Goal: Information Seeking & Learning: Learn about a topic

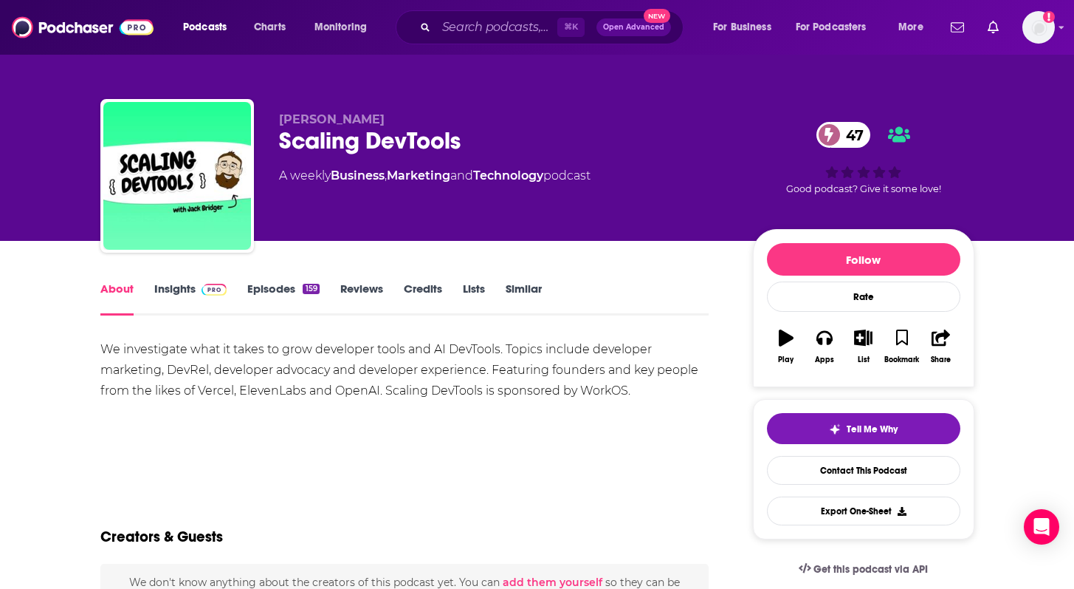
click at [188, 292] on link "Insights" at bounding box center [190, 298] width 73 height 34
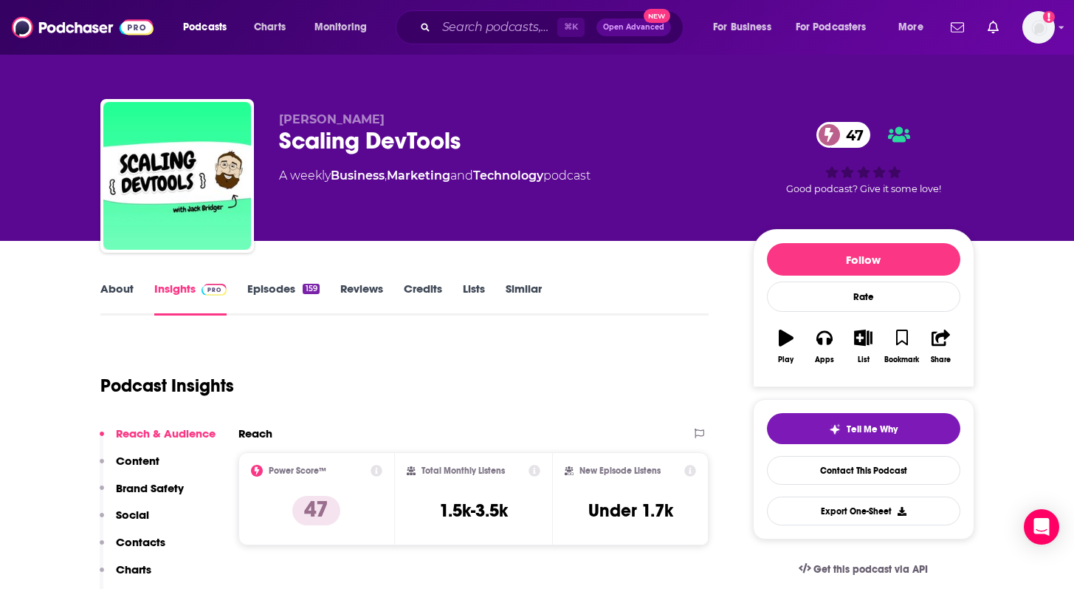
click at [267, 291] on link "Episodes 159" at bounding box center [283, 298] width 72 height 34
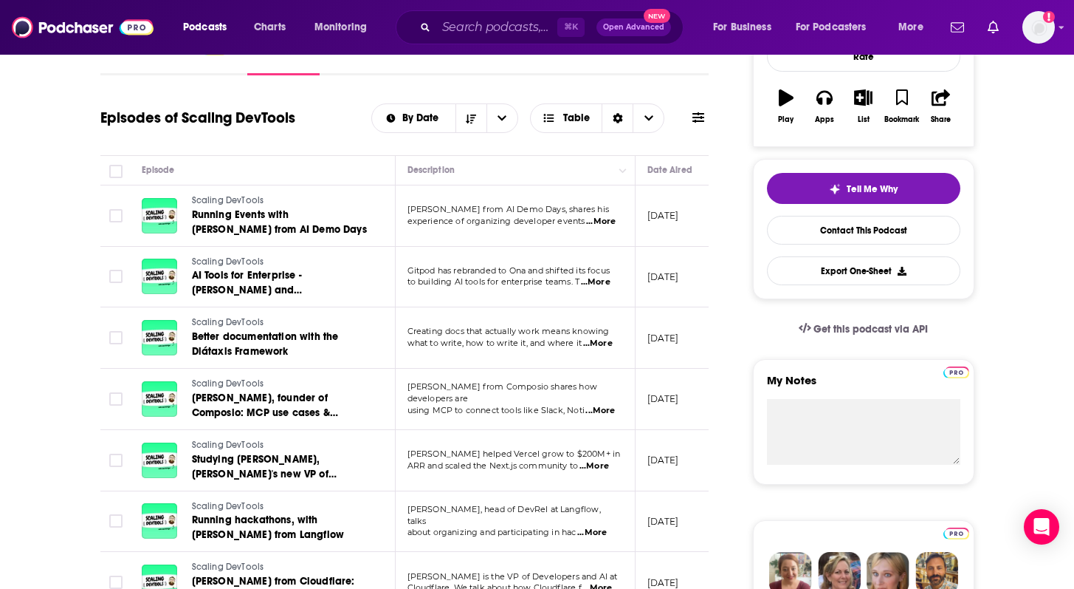
scroll to position [241, 0]
click at [596, 219] on span "...More" at bounding box center [601, 221] width 30 height 12
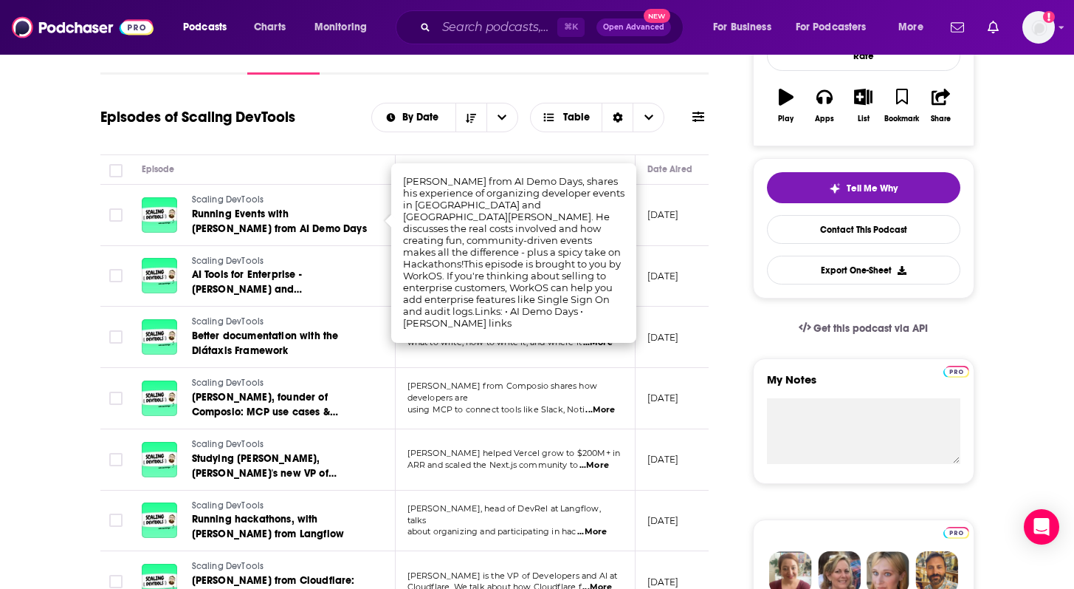
click at [380, 135] on div "Episodes of Scaling DevTools By Date Table" at bounding box center [404, 117] width 609 height 38
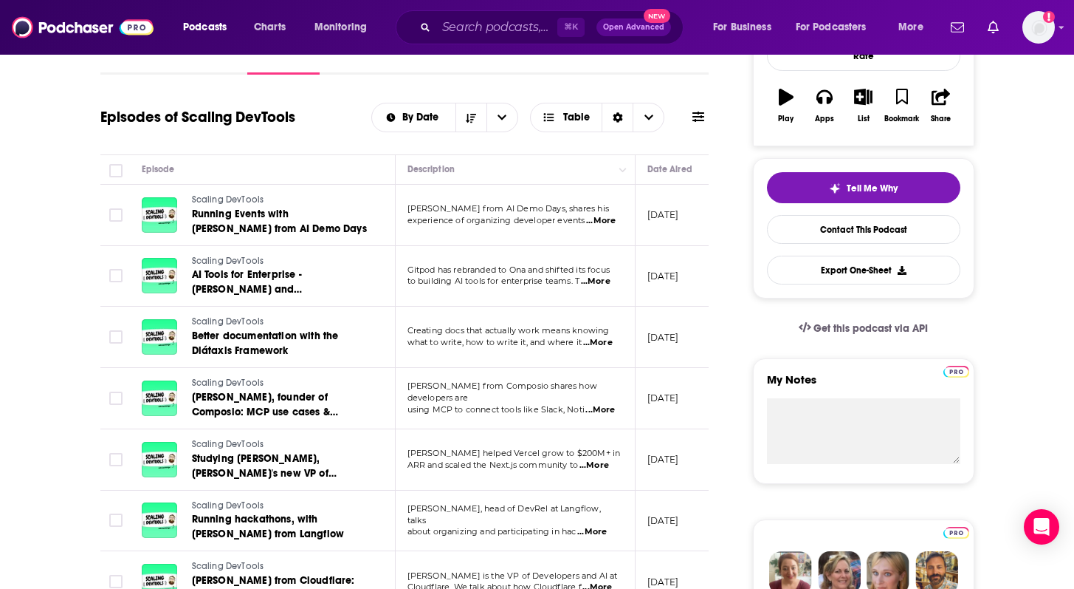
click at [601, 341] on span "...More" at bounding box center [598, 343] width 30 height 12
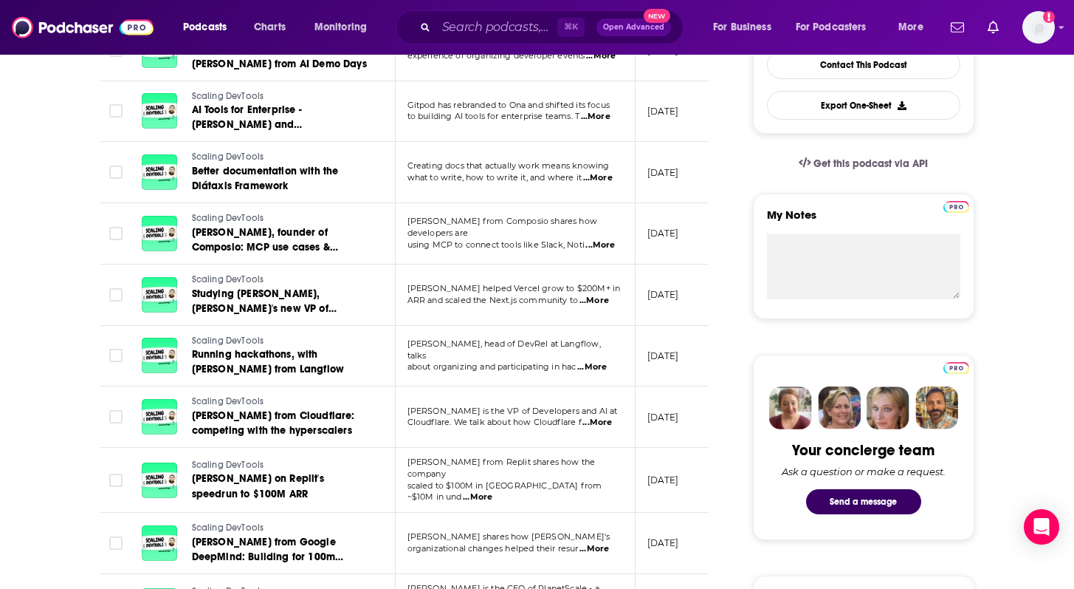
scroll to position [407, 0]
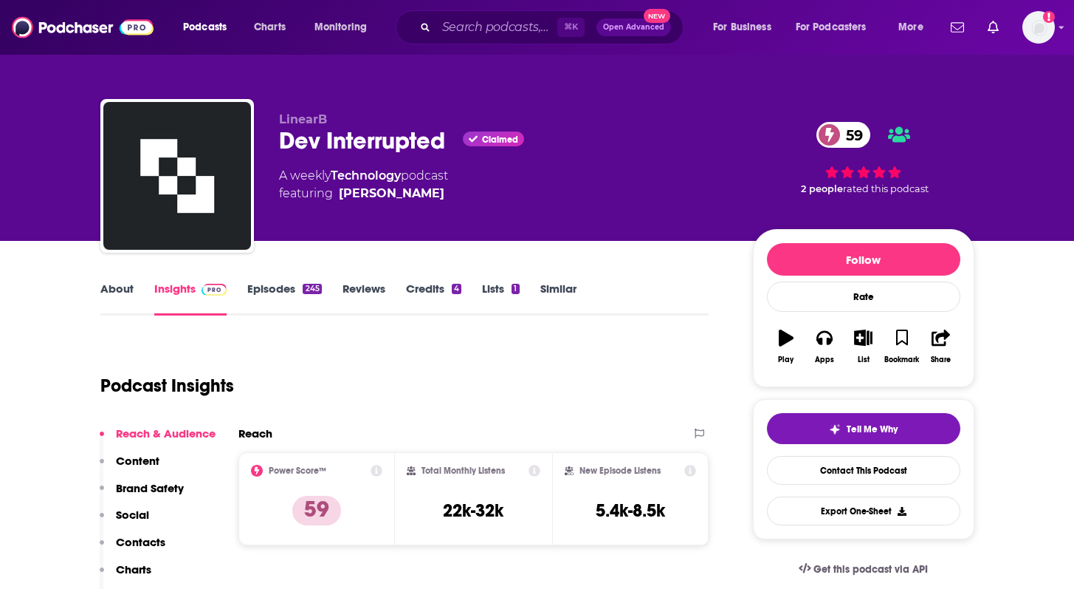
scroll to position [102, 0]
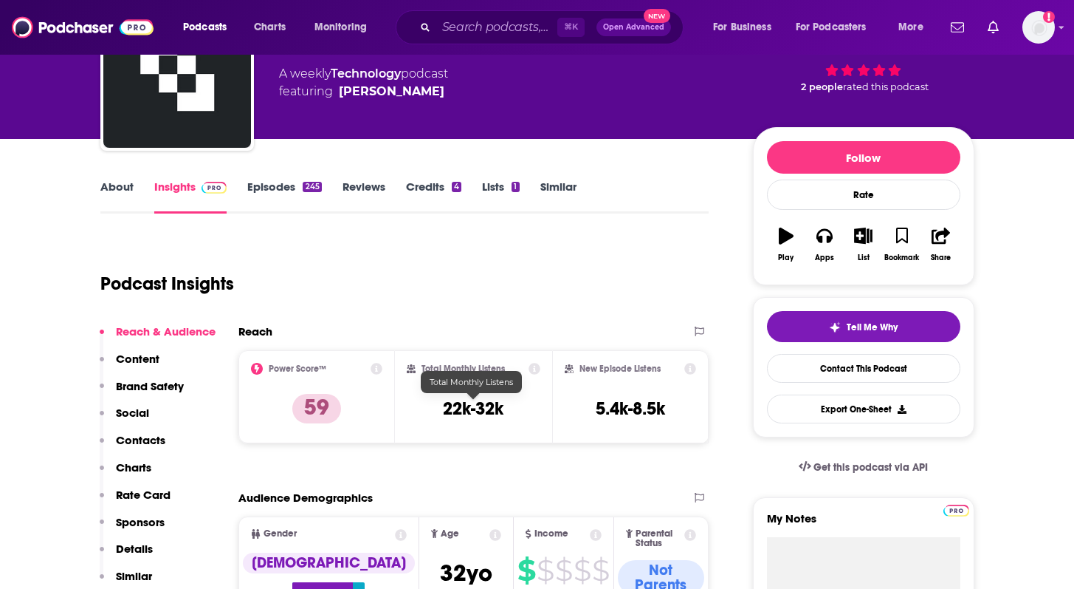
drag, startPoint x: 430, startPoint y: 397, endPoint x: 532, endPoint y: 399, distance: 101.2
click at [532, 399] on div "Total Monthly Listens 22k-32k" at bounding box center [474, 397] width 134 height 68
drag, startPoint x: 506, startPoint y: 414, endPoint x: 435, endPoint y: 421, distance: 71.3
click at [435, 421] on div "Total Monthly Listens 22k-32k" at bounding box center [474, 397] width 134 height 68
drag, startPoint x: 436, startPoint y: 404, endPoint x: 504, endPoint y: 404, distance: 67.9
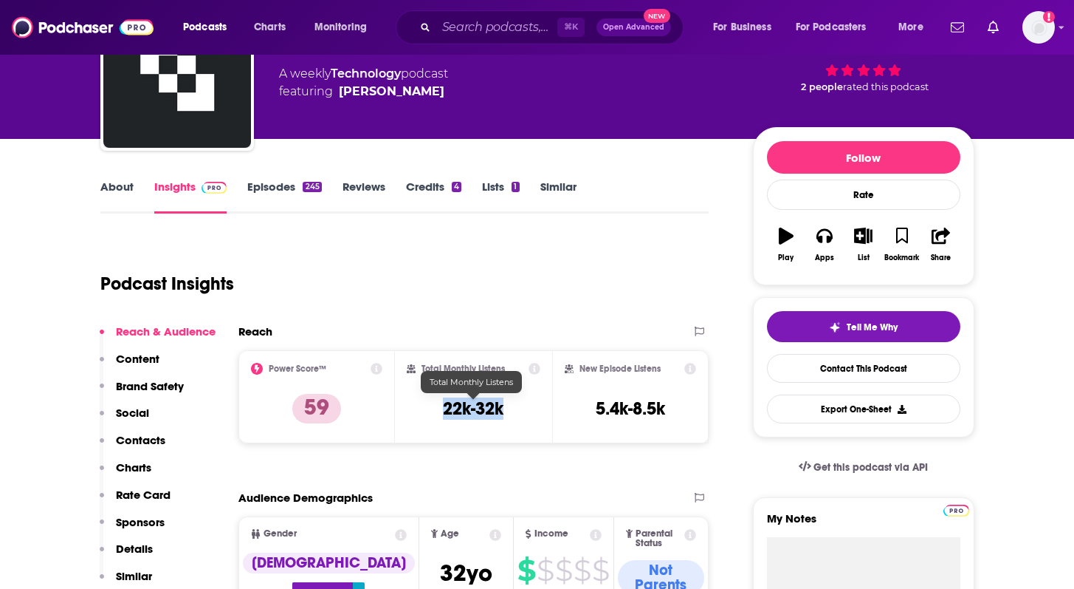
click at [504, 404] on div "Total Monthly Listens 22k-32k" at bounding box center [474, 397] width 134 height 68
copy h3 "22k-32k"
click at [261, 183] on link "Episodes 245" at bounding box center [284, 196] width 74 height 34
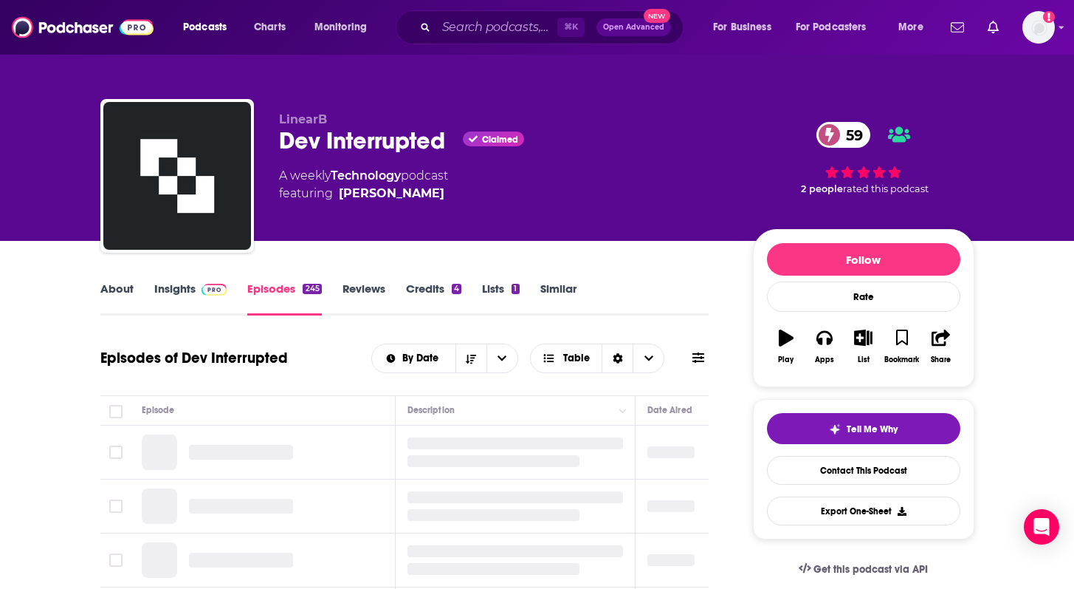
scroll to position [142, 0]
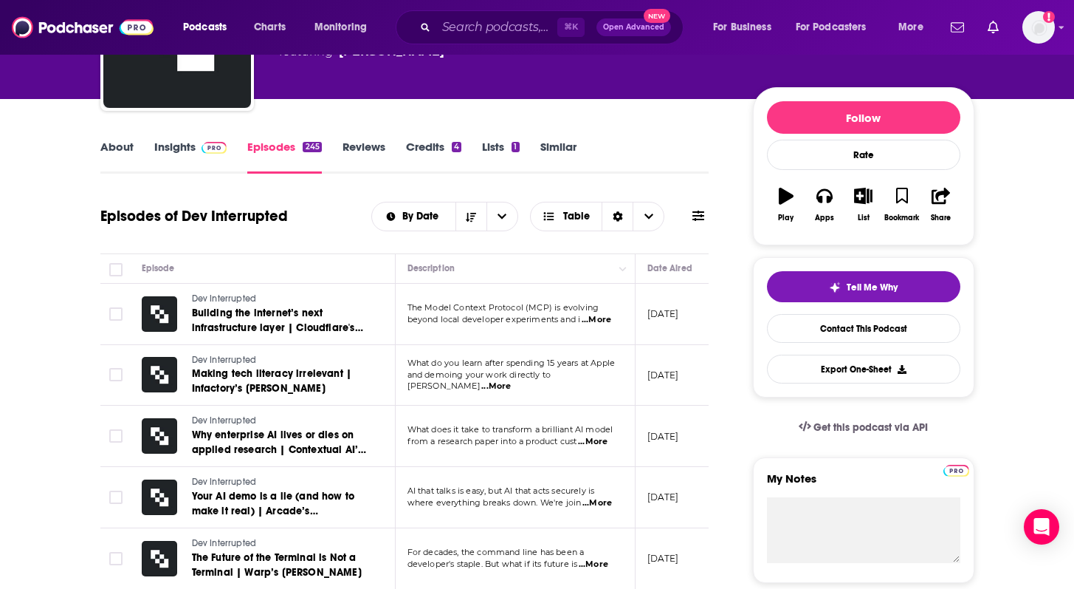
click at [608, 320] on span "...More" at bounding box center [597, 320] width 30 height 12
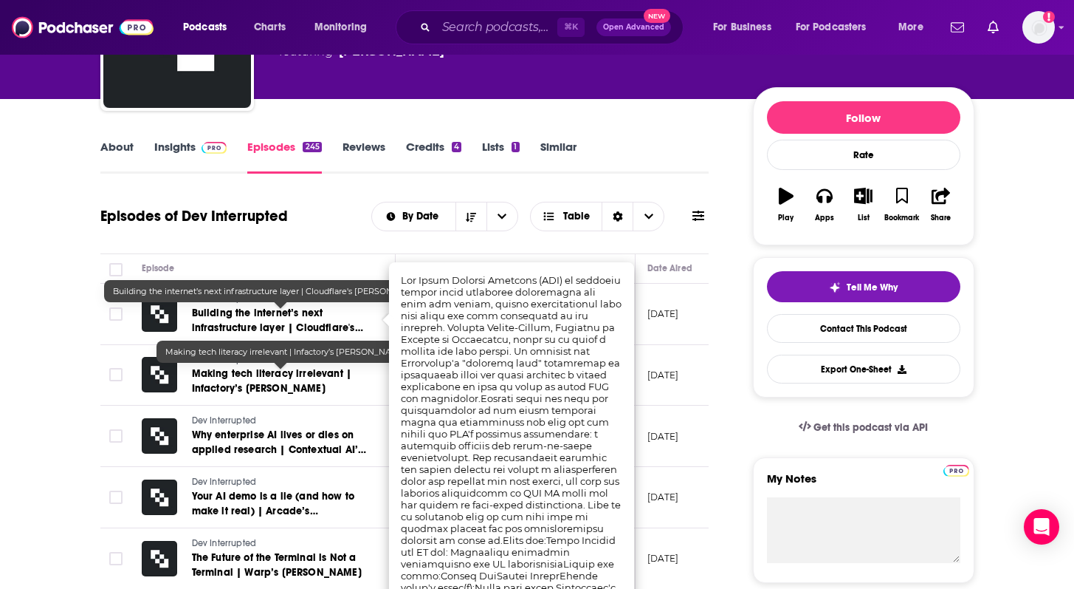
click at [303, 366] on link "Dev Interrupted" at bounding box center [280, 360] width 177 height 13
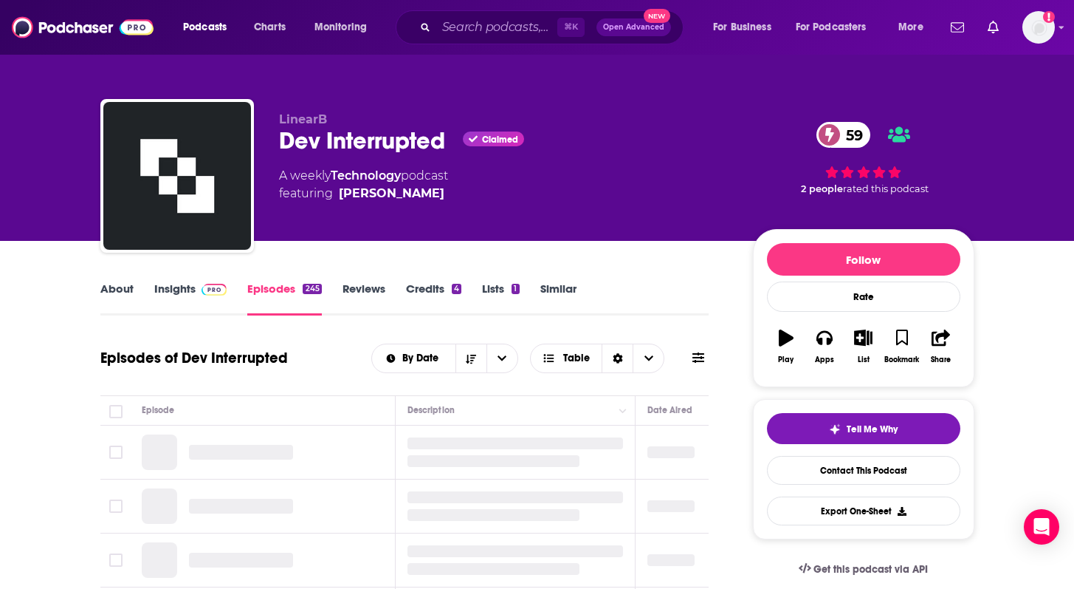
scroll to position [123, 0]
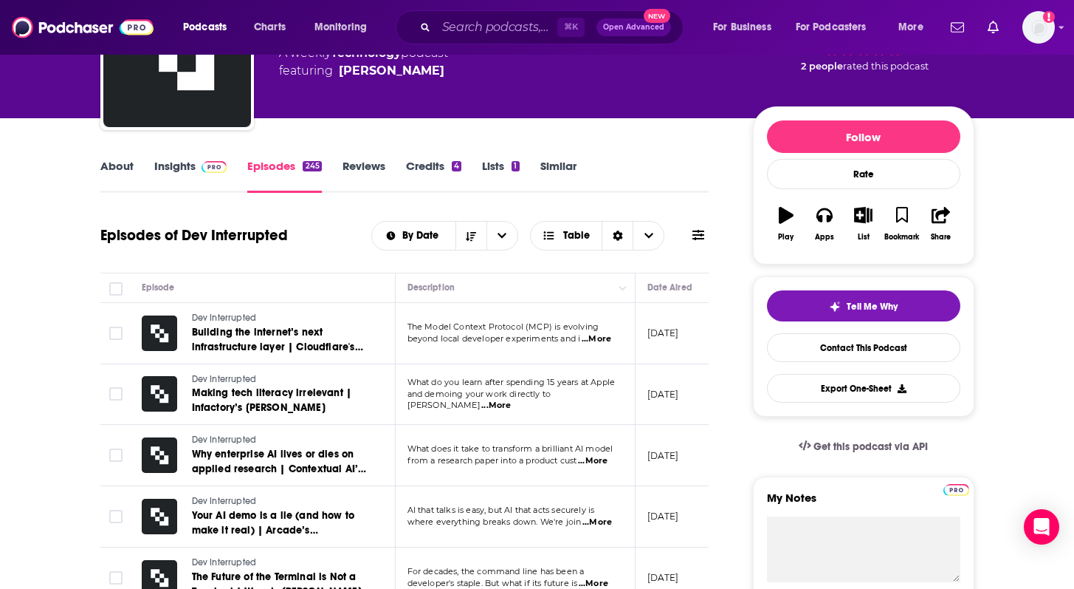
click at [511, 399] on span "...More" at bounding box center [496, 405] width 30 height 12
click at [602, 461] on span "...More" at bounding box center [593, 461] width 30 height 12
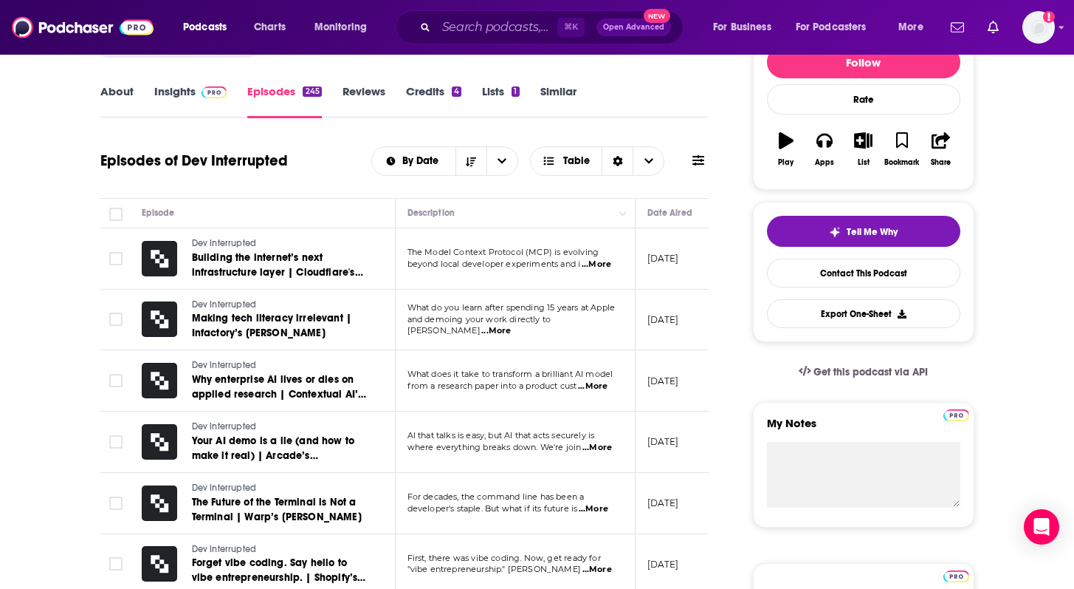
scroll to position [199, 0]
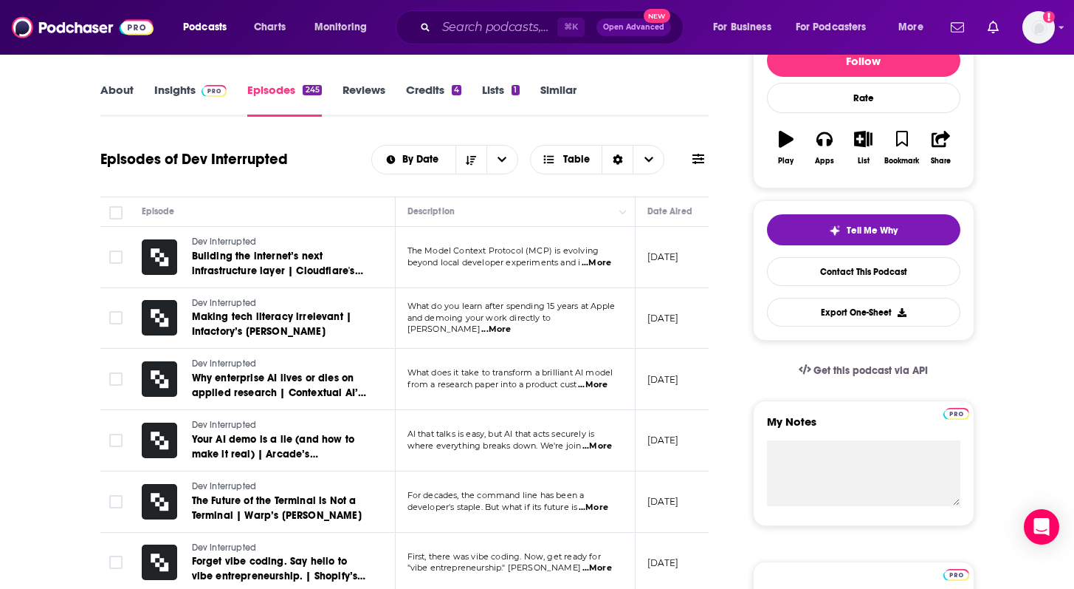
click at [604, 449] on span "...More" at bounding box center [598, 446] width 30 height 12
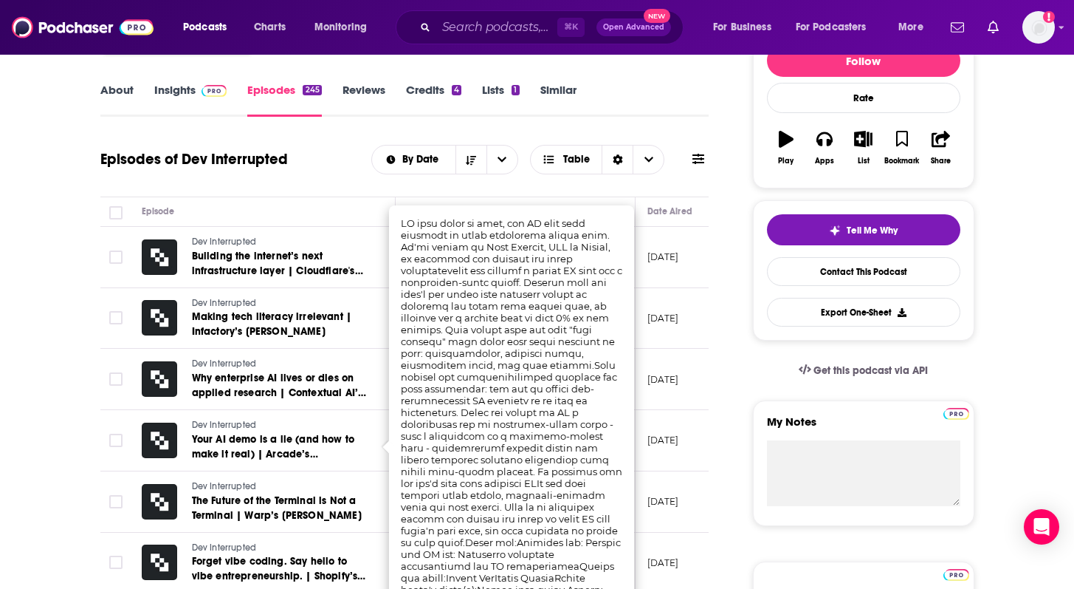
click at [100, 445] on td at bounding box center [115, 440] width 30 height 61
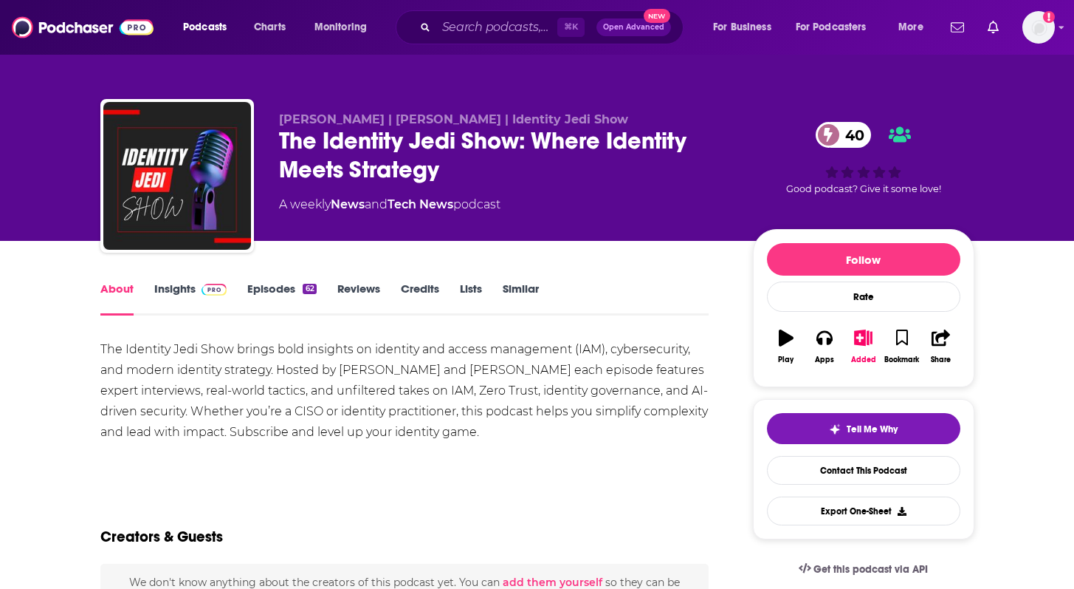
click at [175, 289] on link "Insights" at bounding box center [190, 298] width 73 height 34
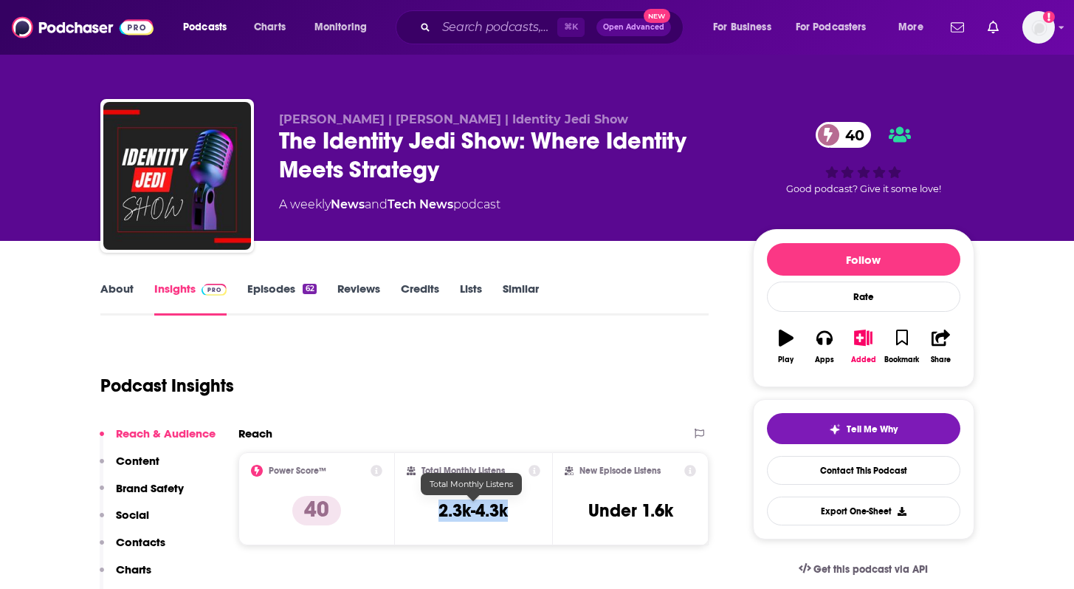
drag, startPoint x: 430, startPoint y: 514, endPoint x: 525, endPoint y: 514, distance: 95.3
click at [525, 514] on div "Total Monthly Listens 2.3k-4.3k" at bounding box center [474, 498] width 134 height 68
copy h3 "2.3k-4.3k"
click at [264, 295] on link "Episodes 62" at bounding box center [281, 298] width 69 height 34
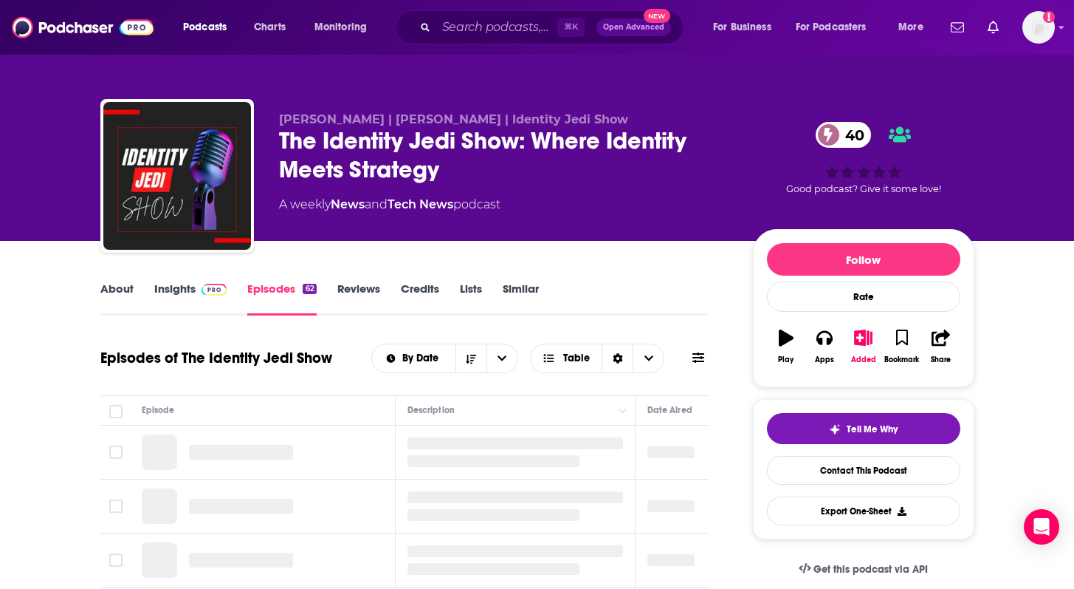
scroll to position [149, 0]
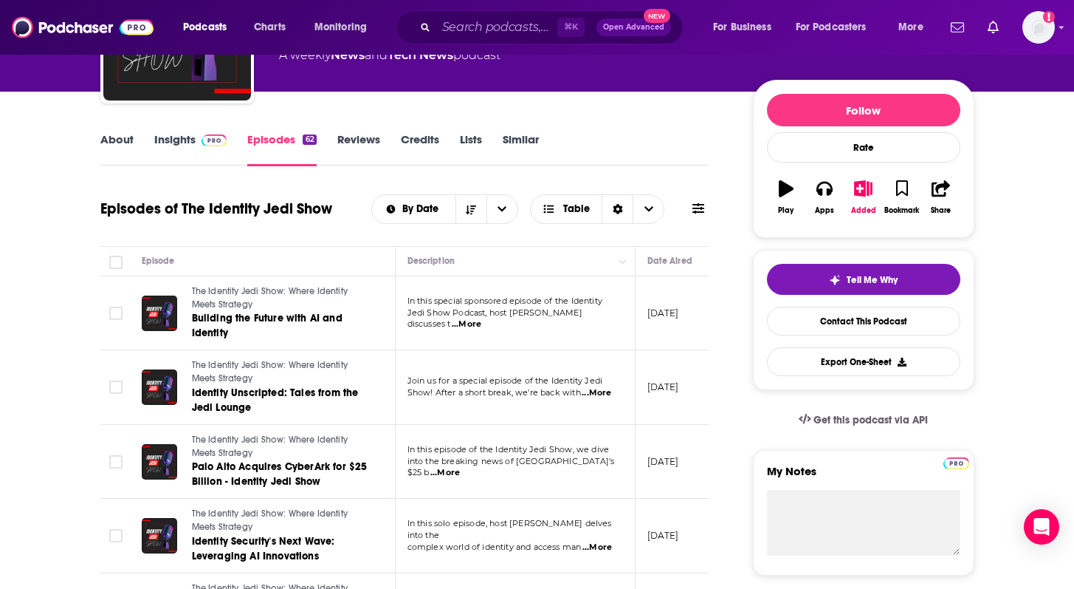
click at [481, 320] on span "...More" at bounding box center [467, 324] width 30 height 12
click at [611, 399] on span "...More" at bounding box center [597, 393] width 30 height 12
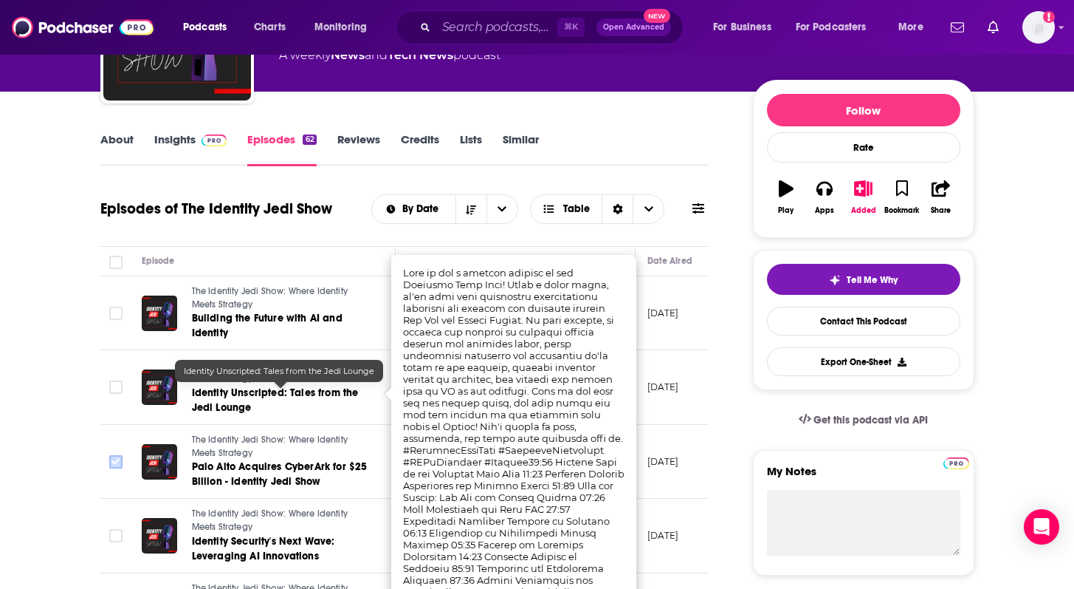
click at [117, 453] on icon "Toggle select row" at bounding box center [116, 462] width 18 height 18
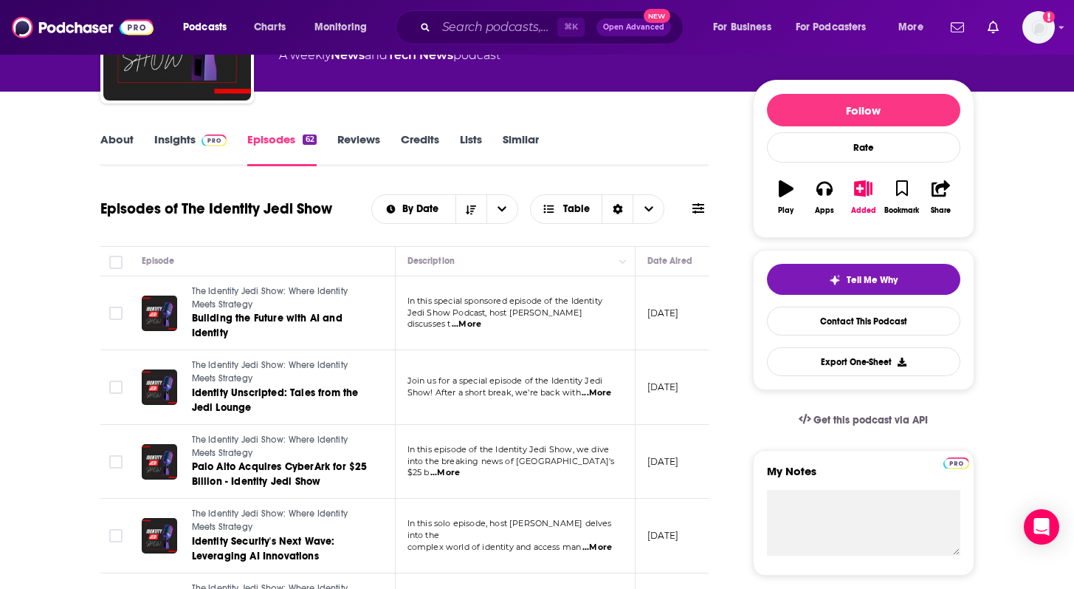
click at [460, 467] on span "...More" at bounding box center [445, 473] width 30 height 12
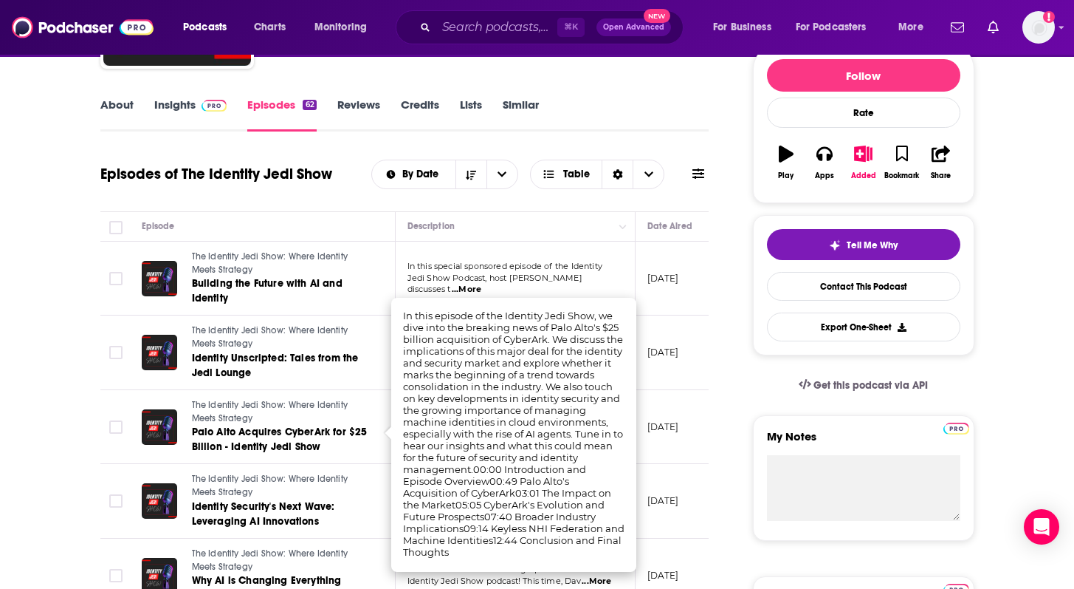
scroll to position [187, 0]
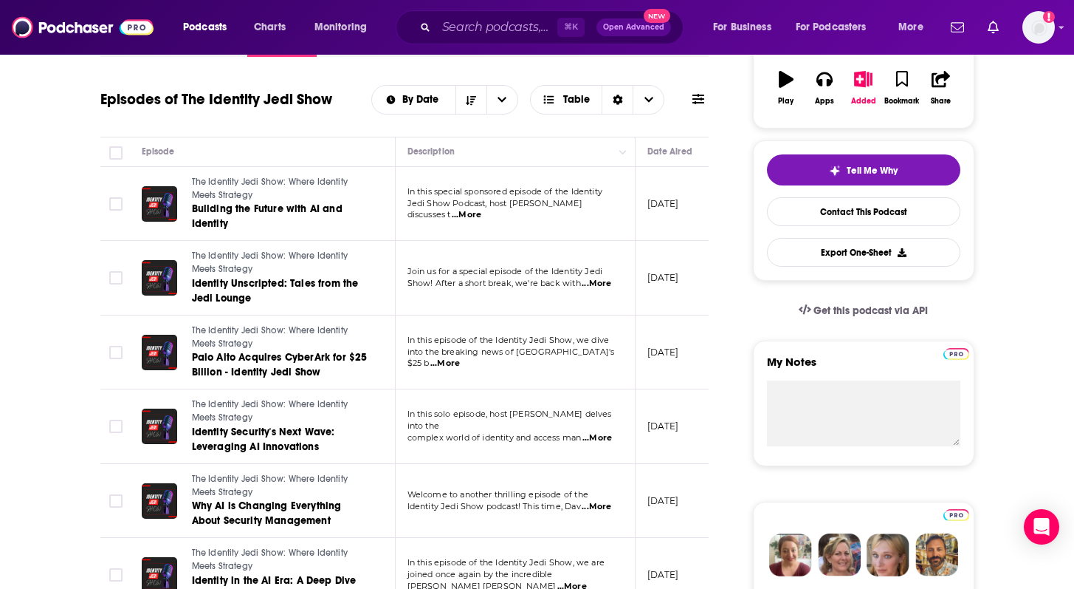
scroll to position [272, 0]
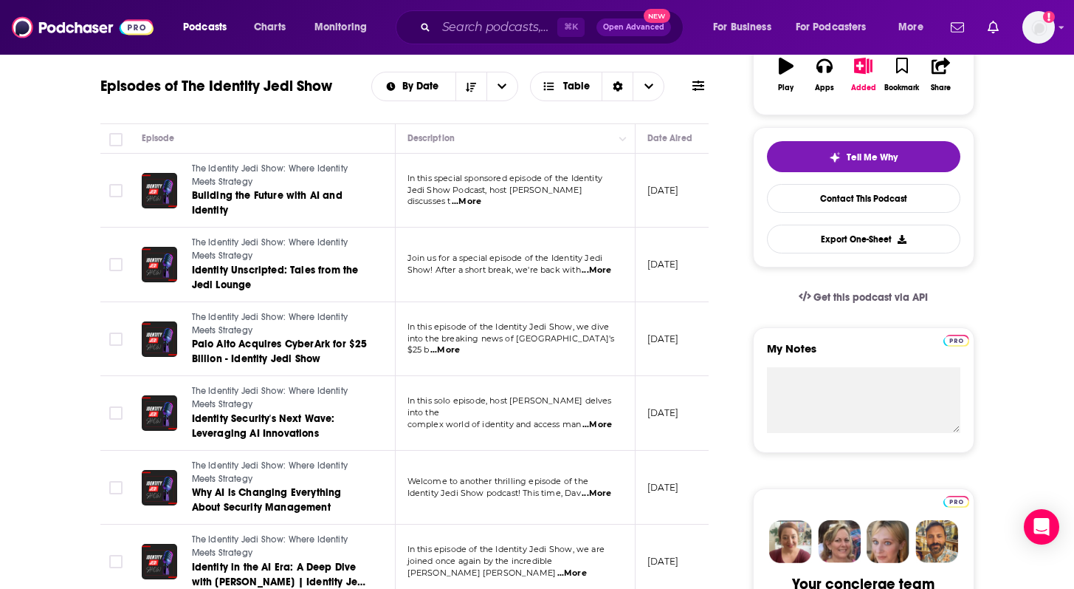
click at [604, 421] on span "...More" at bounding box center [598, 425] width 30 height 12
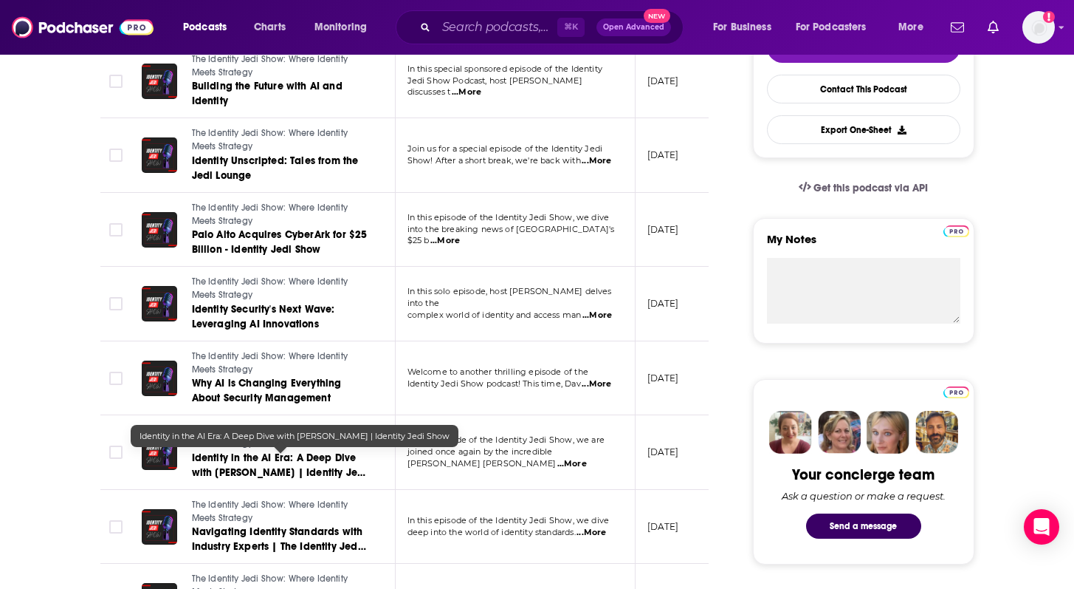
scroll to position [382, 0]
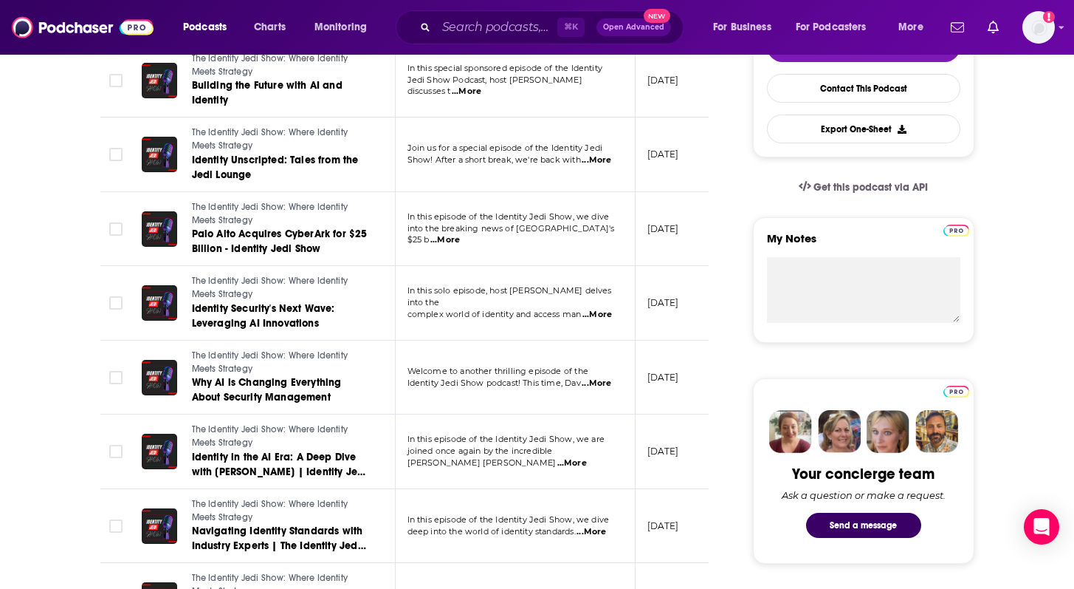
click at [586, 457] on span "...More" at bounding box center [572, 463] width 30 height 12
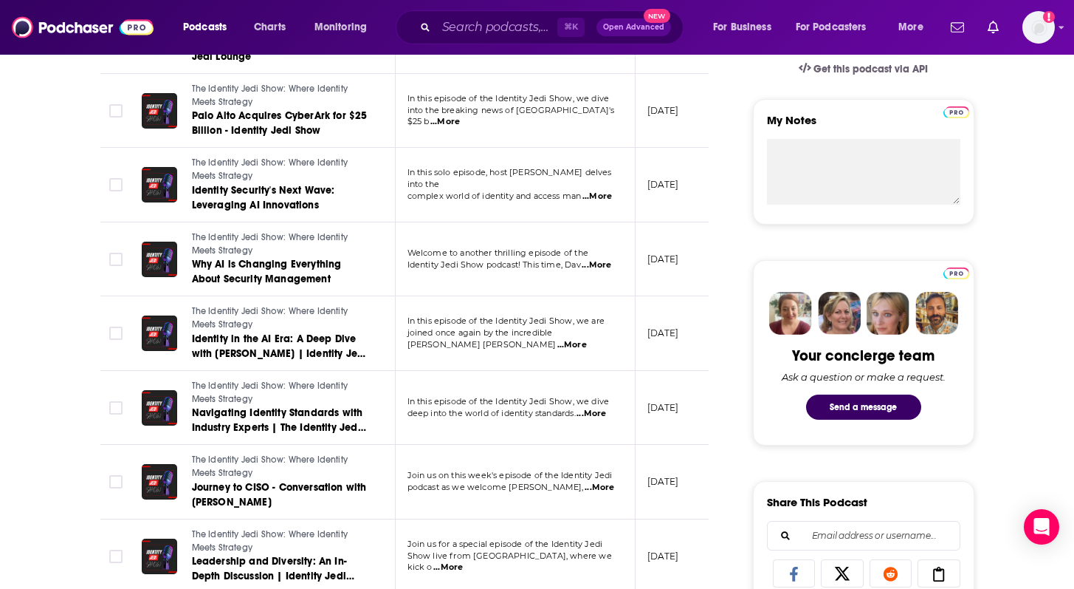
scroll to position [501, 0]
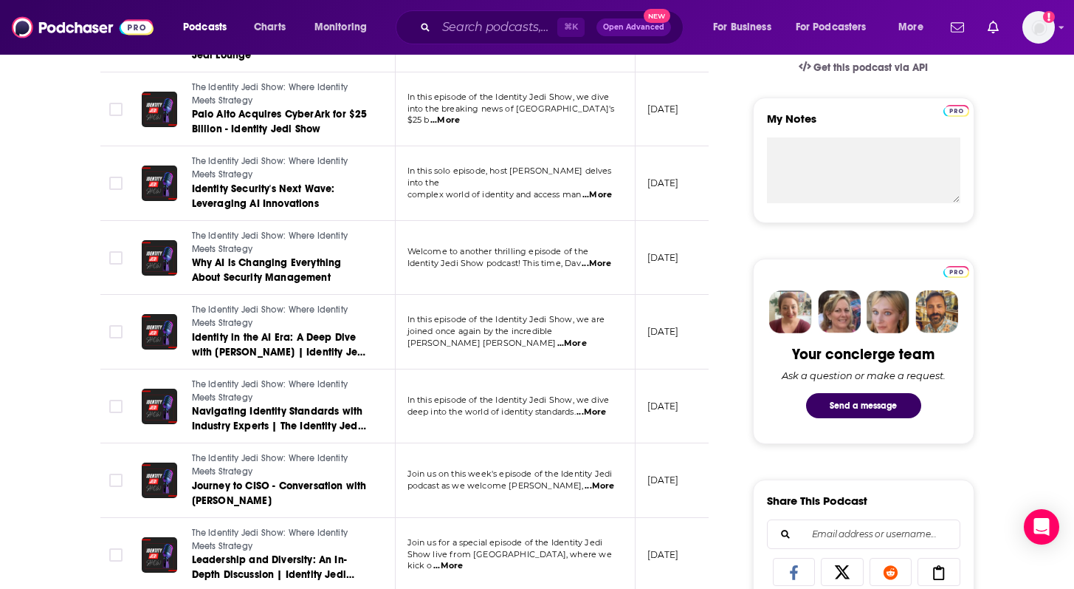
click at [601, 488] on span "...More" at bounding box center [600, 486] width 30 height 12
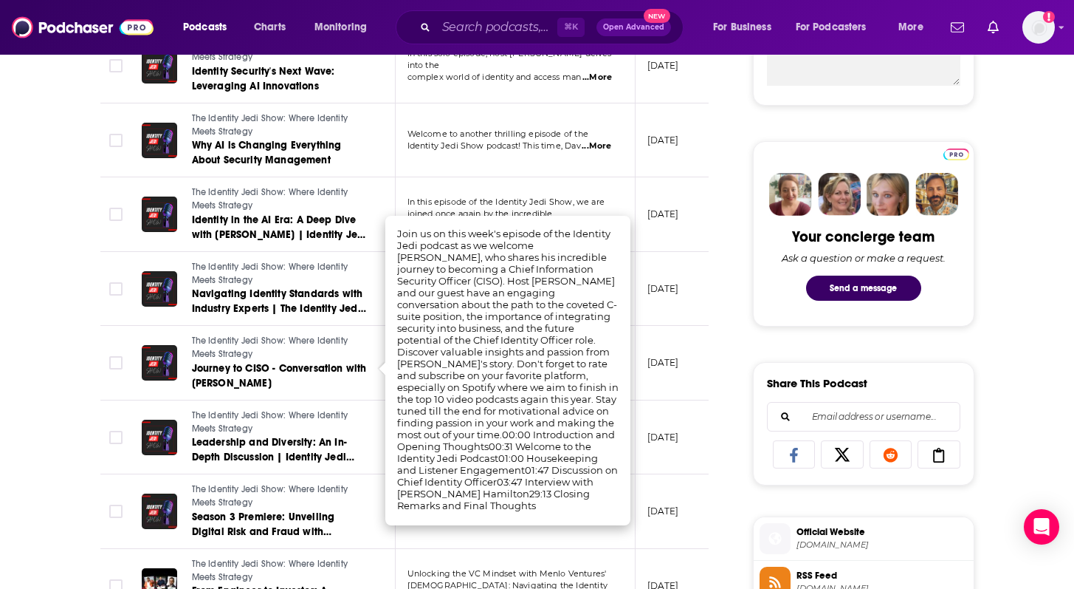
scroll to position [622, 0]
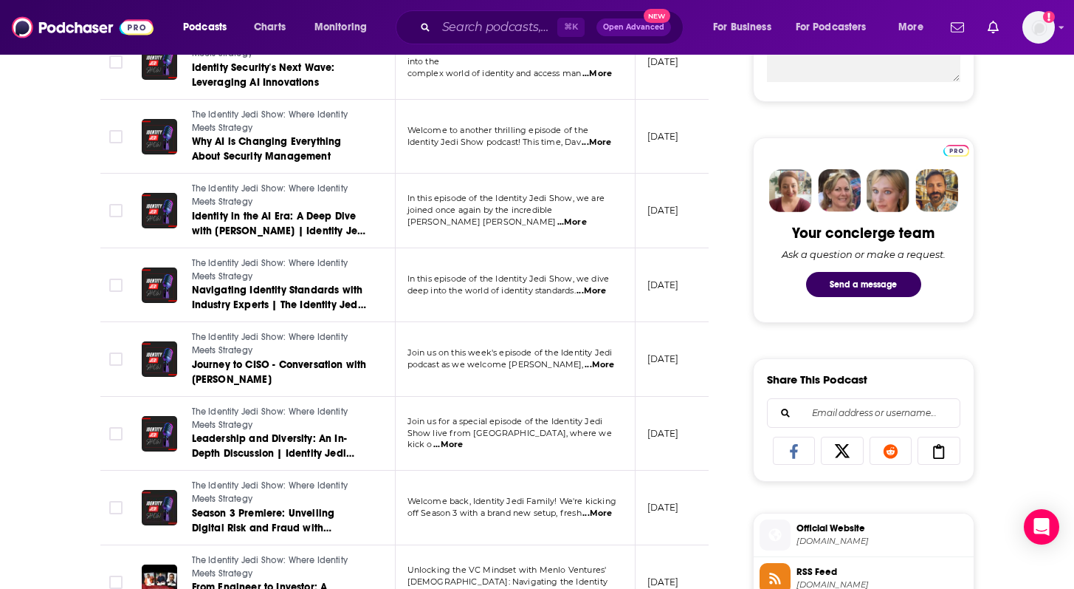
click at [463, 441] on span "...More" at bounding box center [448, 445] width 30 height 12
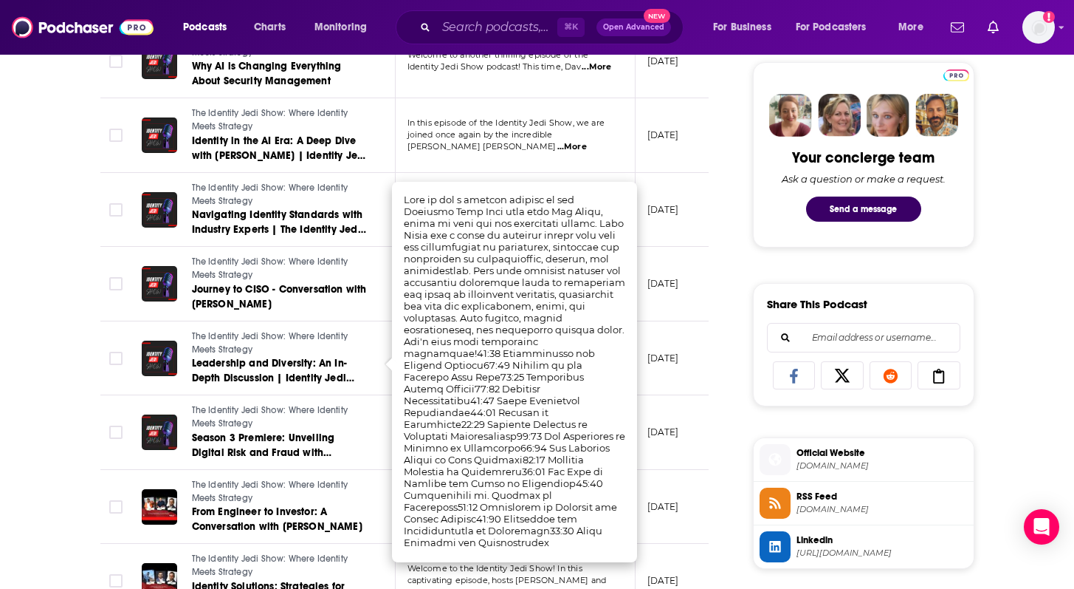
scroll to position [707, 0]
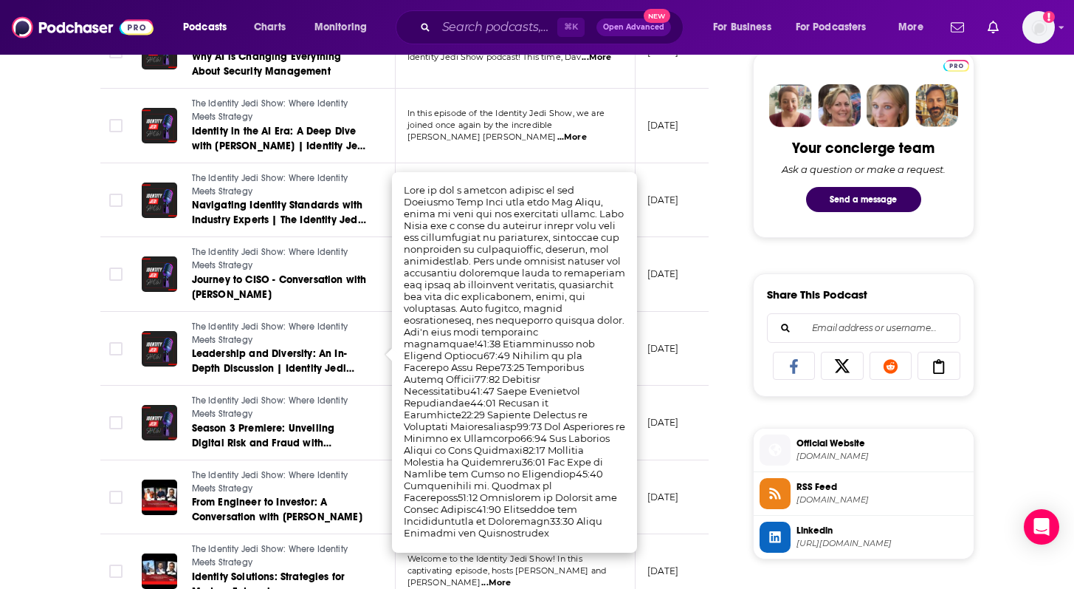
click at [35, 413] on div "About Insights Episodes 62 Reviews Credits Lists Similar Episodes of The Identi…" at bounding box center [537, 582] width 1074 height 2099
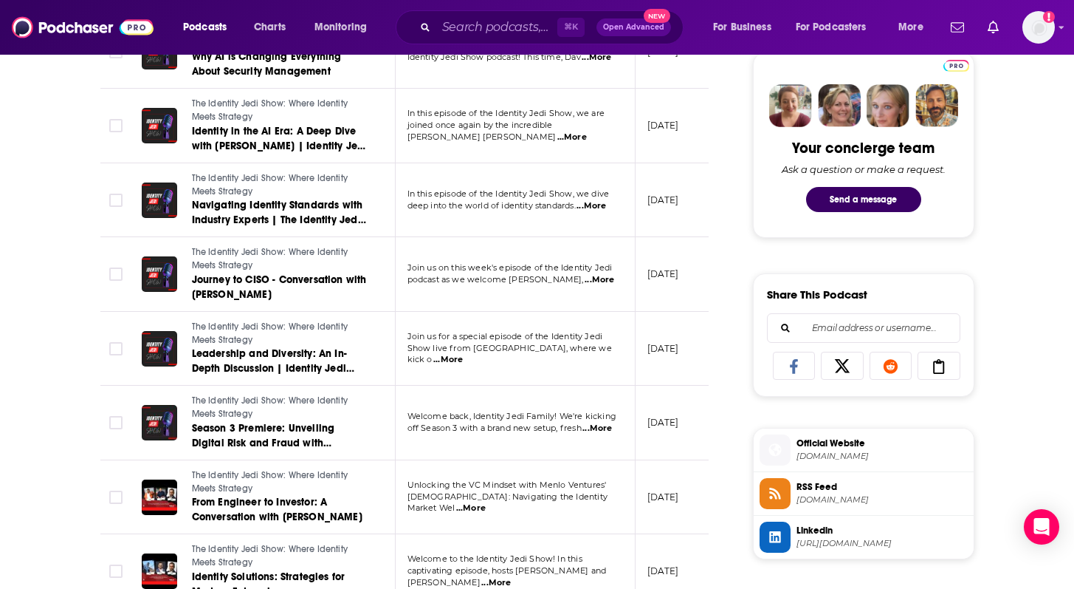
click at [486, 502] on span "...More" at bounding box center [471, 508] width 30 height 12
click at [41, 419] on div "About Insights Episodes 62 Reviews Credits Lists Similar Episodes of The Identi…" at bounding box center [537, 582] width 1074 height 2099
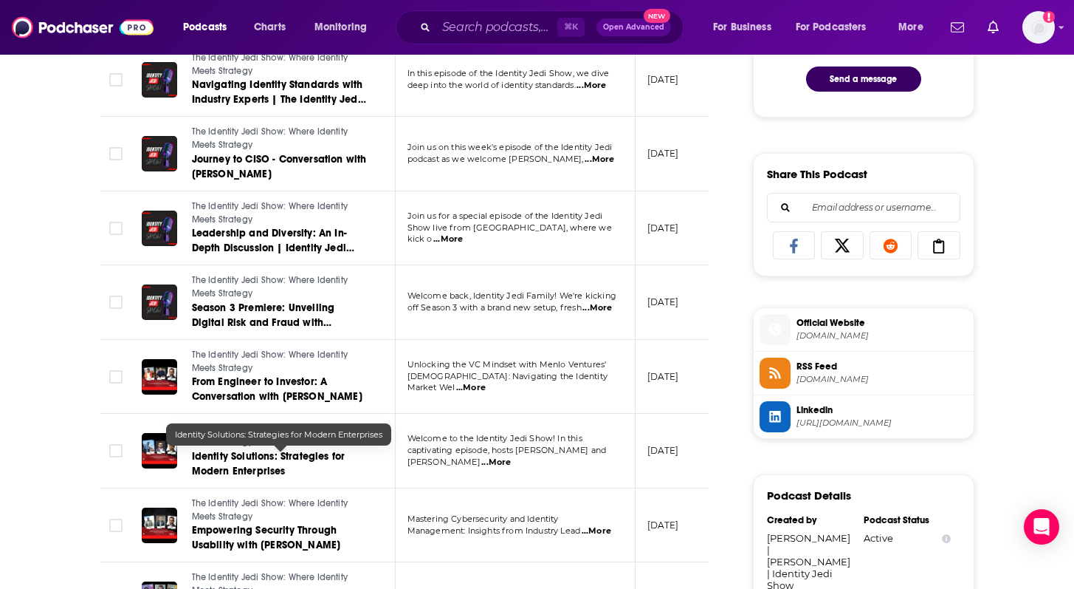
scroll to position [828, 0]
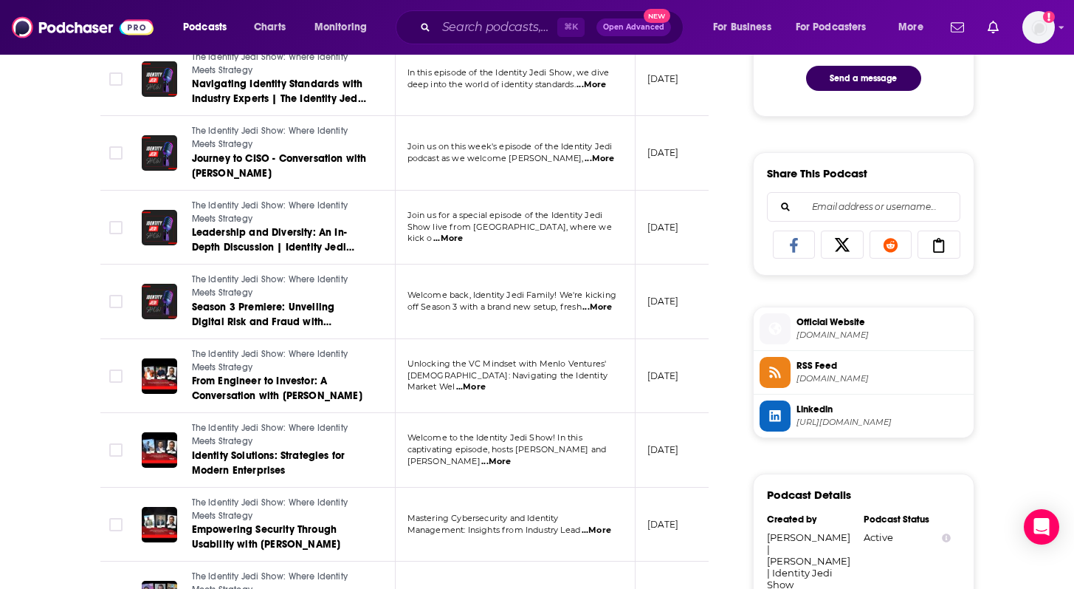
click at [511, 456] on span "...More" at bounding box center [496, 462] width 30 height 12
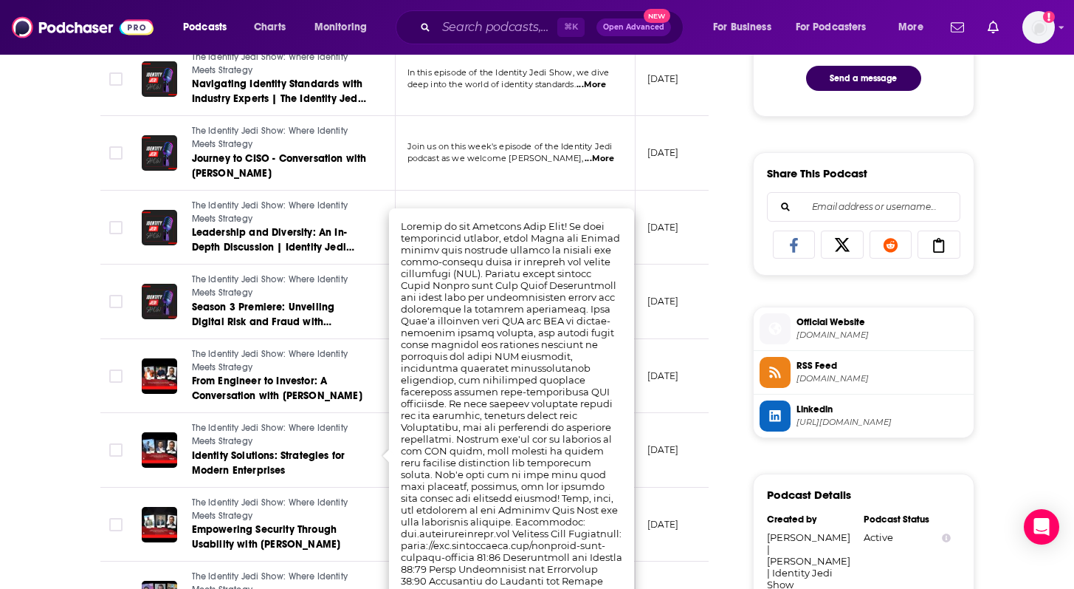
click at [13, 387] on div "About Insights Episodes 62 Reviews Credits Lists Similar Episodes of The Identi…" at bounding box center [537, 461] width 1074 height 2099
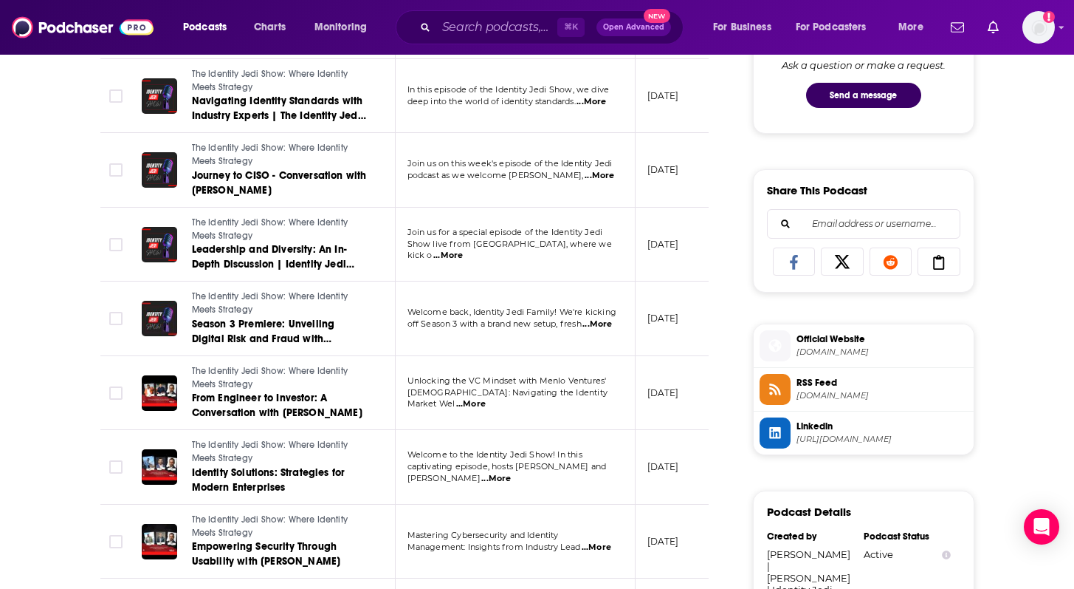
scroll to position [800, 0]
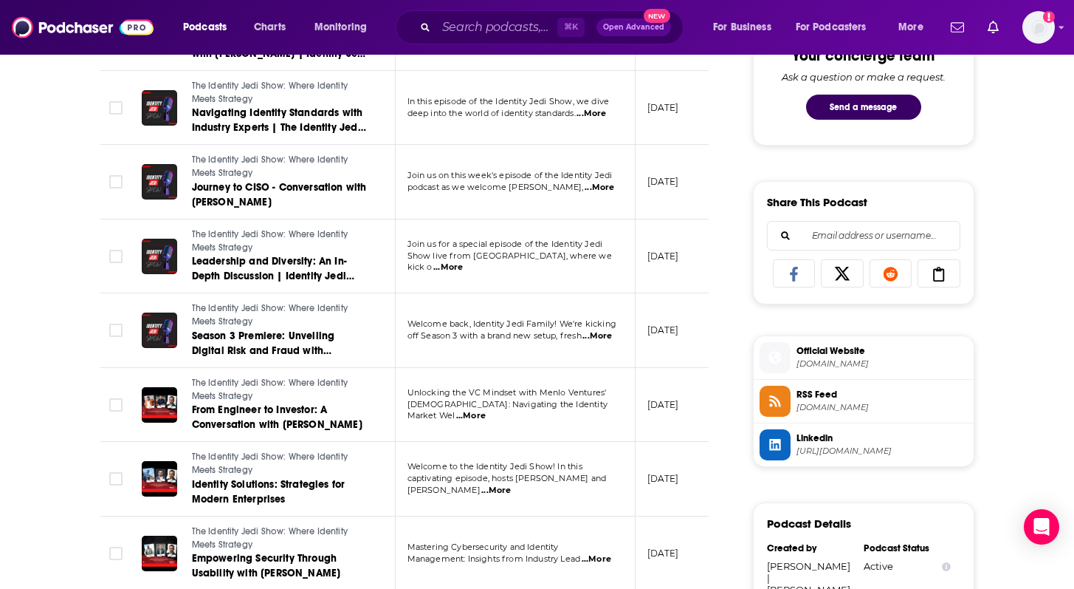
click at [600, 342] on span "...More" at bounding box center [598, 336] width 30 height 12
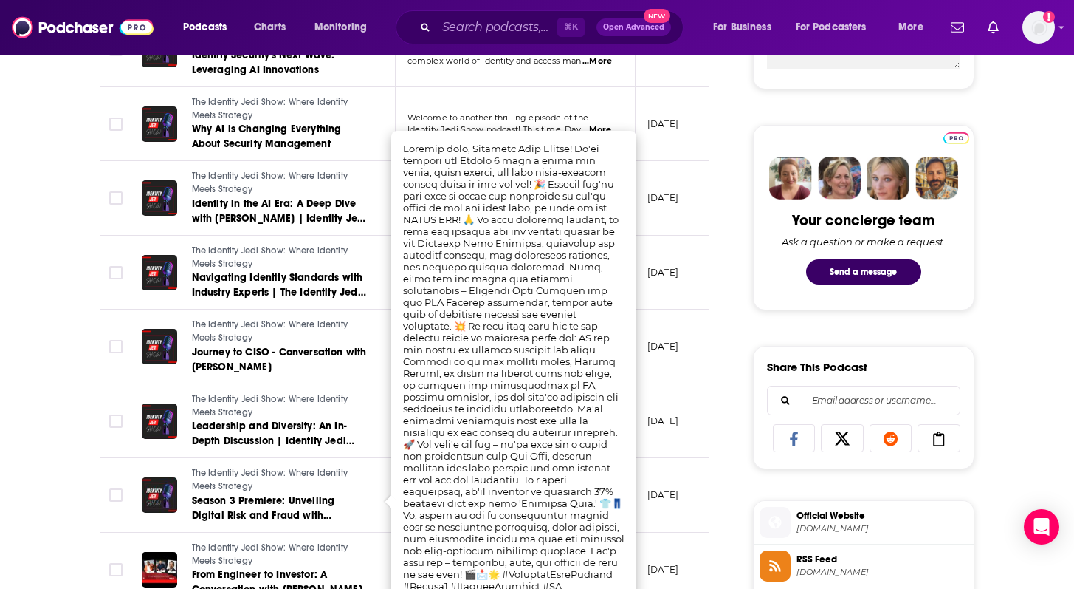
scroll to position [631, 0]
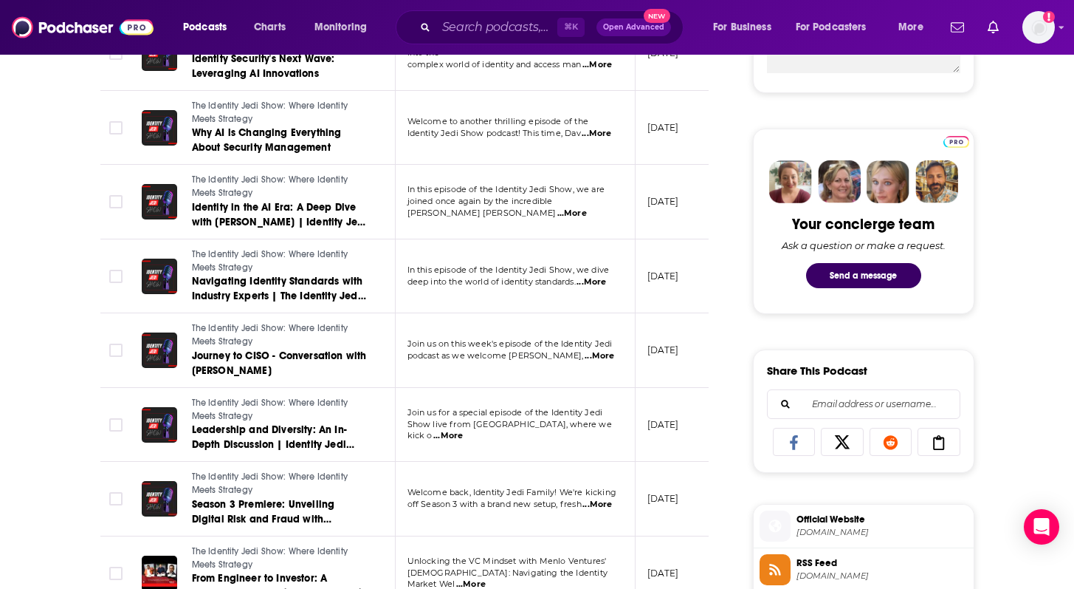
click at [600, 357] on span "...More" at bounding box center [600, 356] width 30 height 12
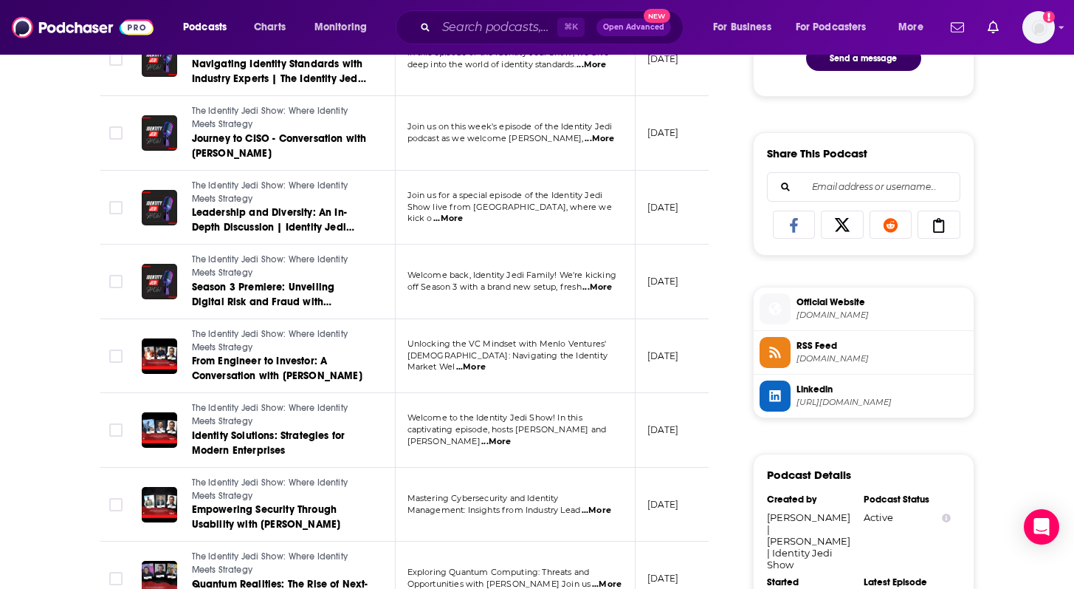
scroll to position [862, 0]
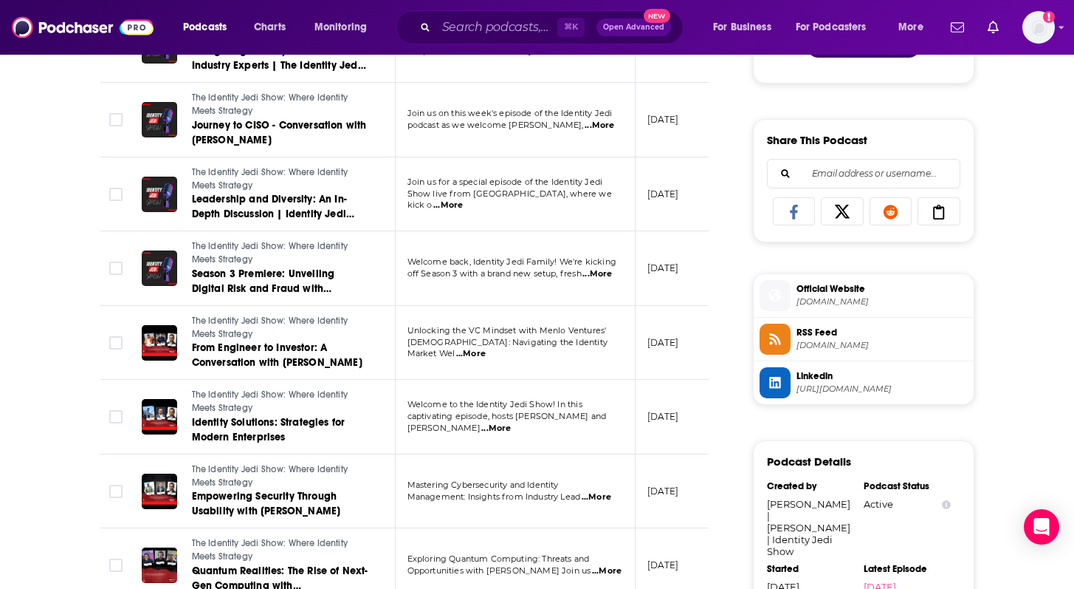
click at [511, 423] on span "...More" at bounding box center [496, 428] width 30 height 12
click at [145, 388] on div "The Identity Jedi Show: Where Identity Meets Strategy Identity Solutions: Strat…" at bounding box center [255, 416] width 227 height 56
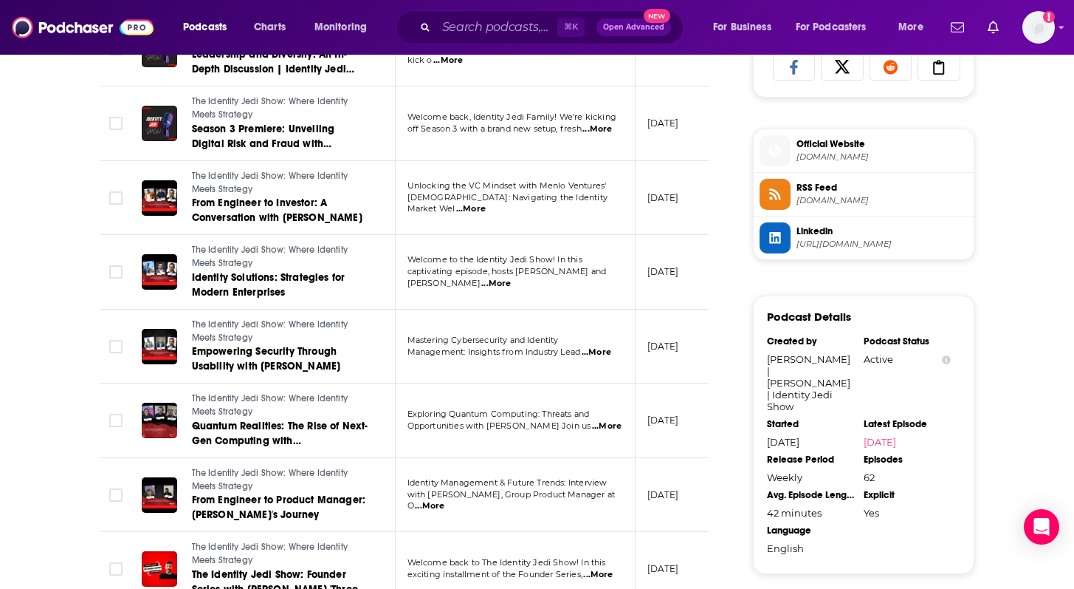
scroll to position [1007, 0]
click at [602, 429] on span "...More" at bounding box center [607, 425] width 30 height 12
click at [104, 394] on td at bounding box center [115, 419] width 30 height 75
click at [445, 501] on span "...More" at bounding box center [430, 505] width 30 height 12
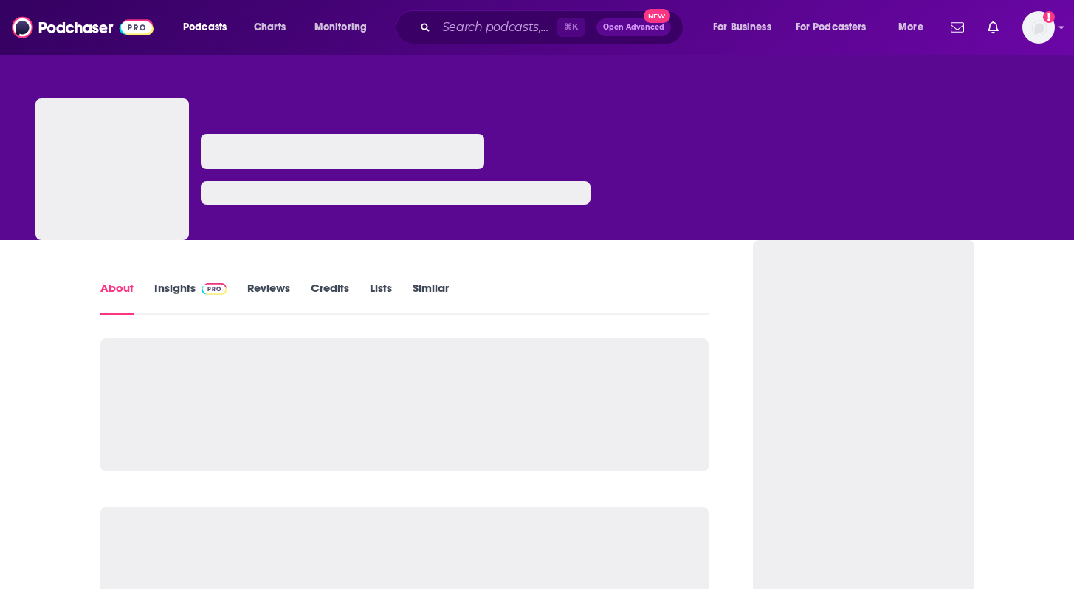
click at [189, 287] on link "Insights" at bounding box center [190, 298] width 73 height 34
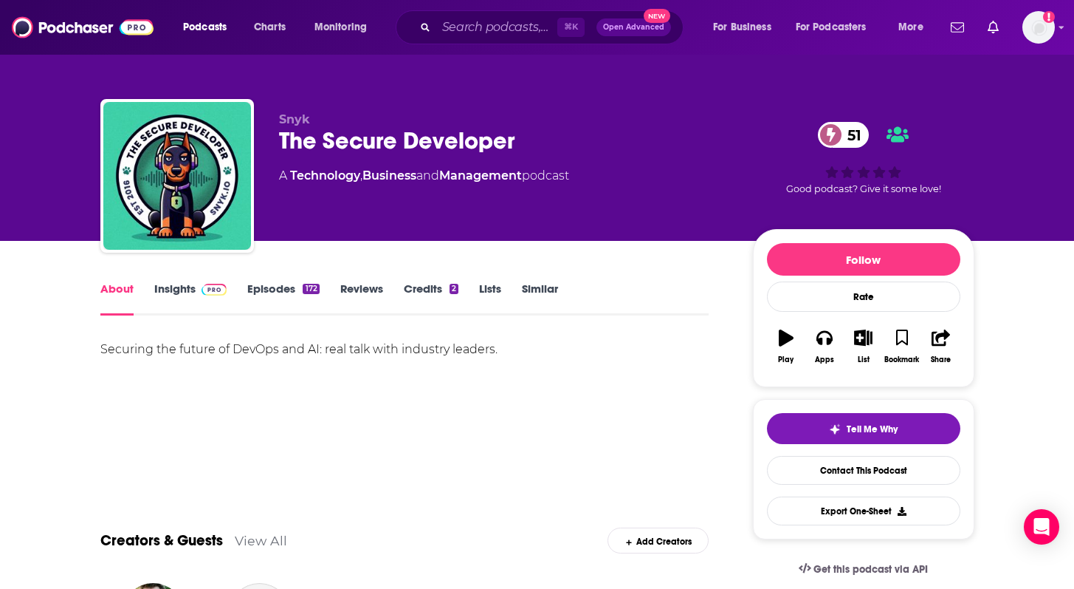
click at [168, 287] on link "Insights" at bounding box center [190, 298] width 73 height 34
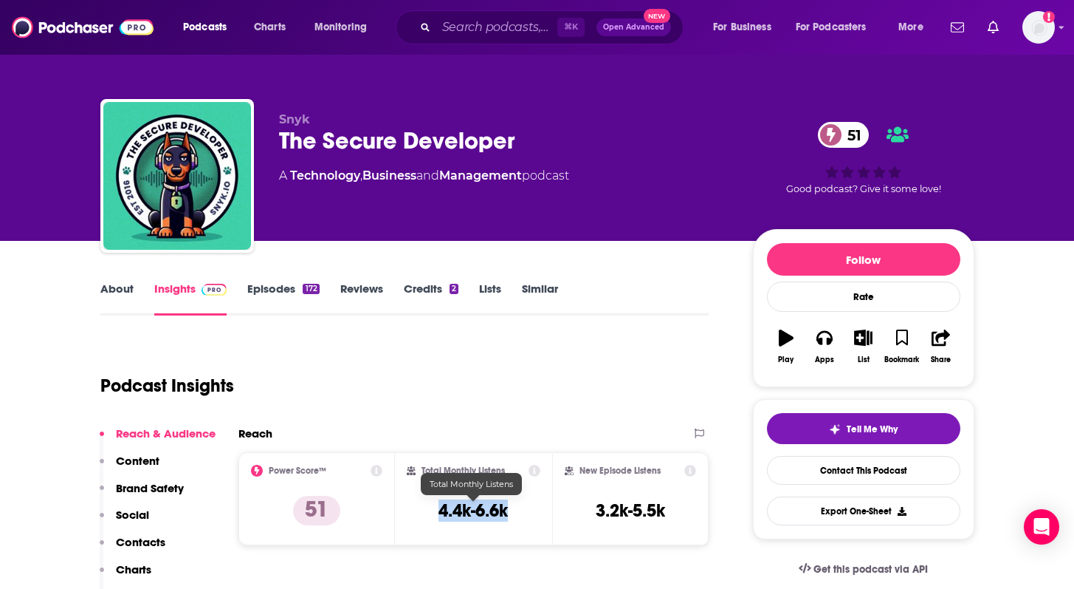
drag, startPoint x: 421, startPoint y: 504, endPoint x: 516, endPoint y: 510, distance: 95.4
click at [516, 510] on div "Total Monthly Listens 4.4k-6.6k" at bounding box center [474, 498] width 134 height 68
copy h3 "4.4k-6.6k"
click at [276, 285] on link "Episodes 172" at bounding box center [283, 298] width 72 height 34
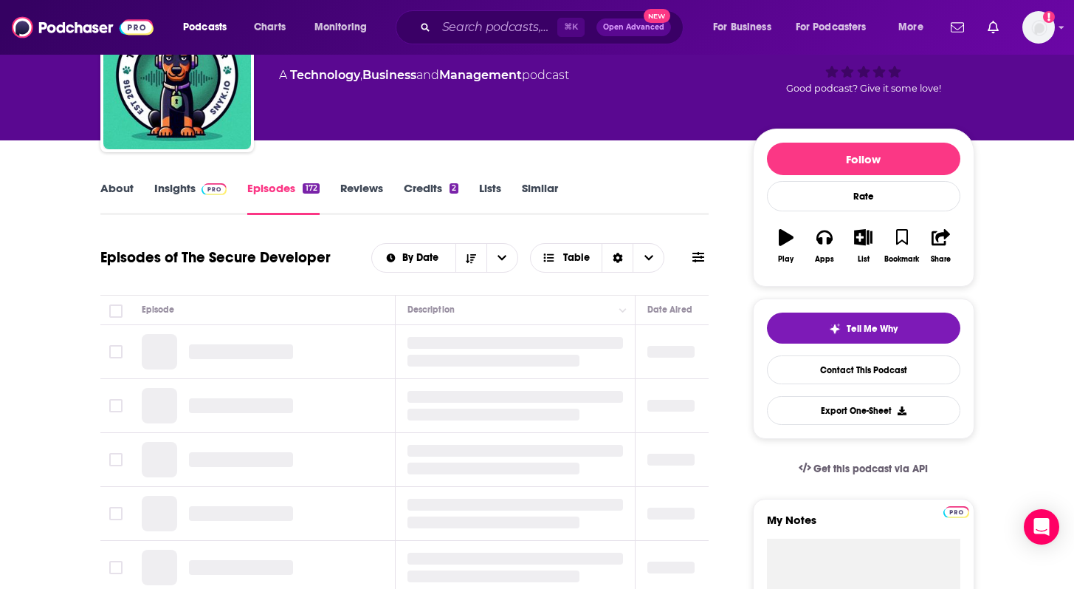
scroll to position [124, 0]
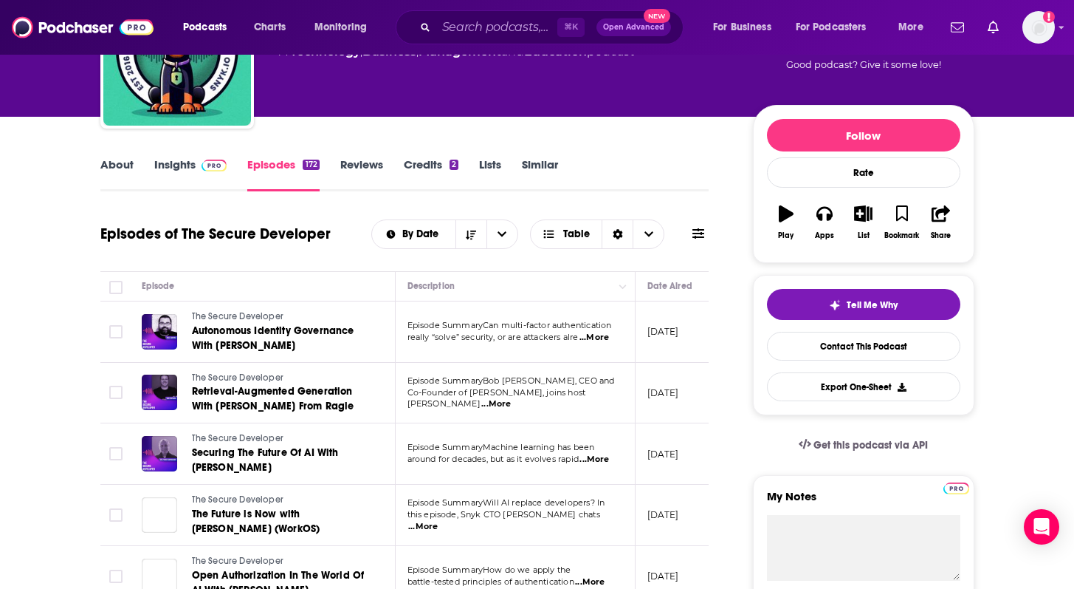
click at [599, 340] on span "...More" at bounding box center [595, 338] width 30 height 12
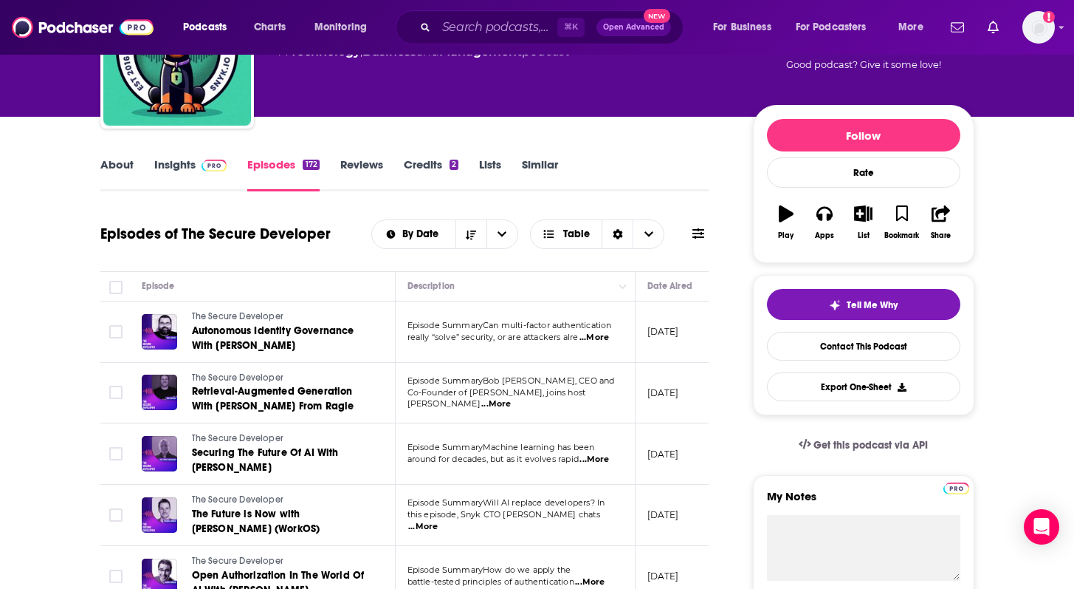
click at [511, 398] on span "...More" at bounding box center [496, 404] width 30 height 12
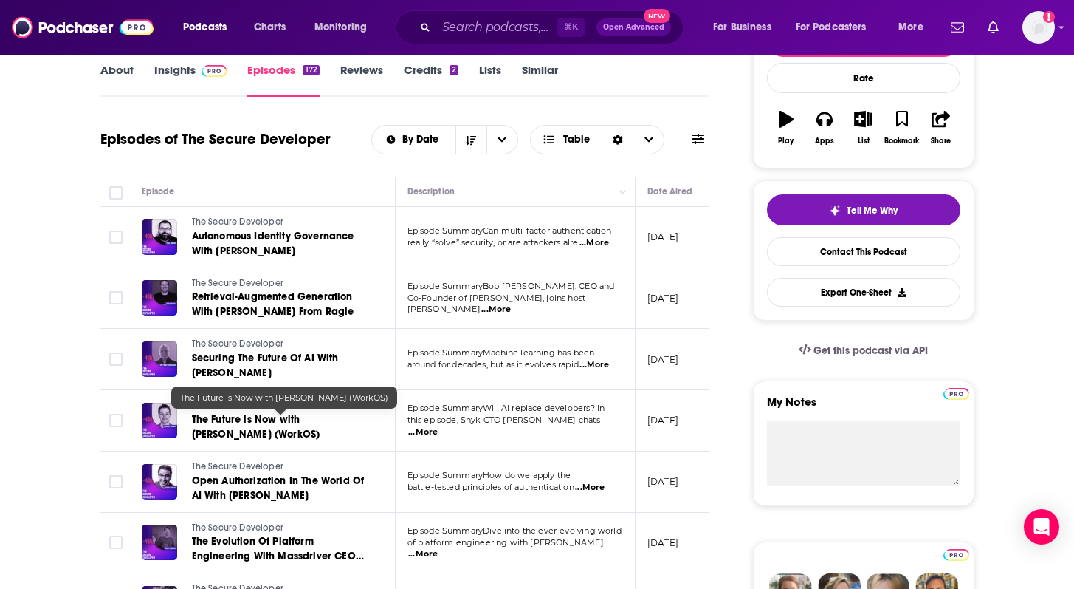
scroll to position [315, 0]
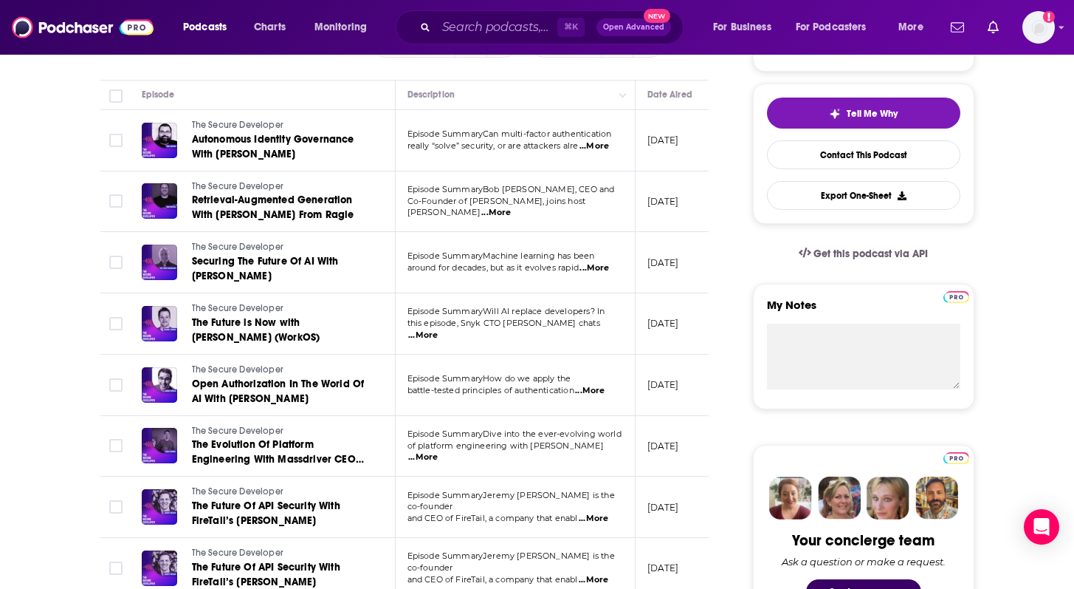
click at [612, 393] on p "battle-tested principles of authentication ...More" at bounding box center [515, 391] width 215 height 12
click at [599, 391] on span "...More" at bounding box center [590, 391] width 30 height 12
